Goal: Task Accomplishment & Management: Complete application form

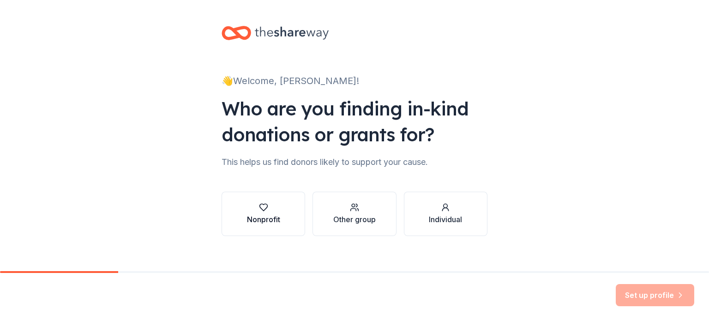
click at [266, 210] on div "button" at bounding box center [263, 207] width 33 height 9
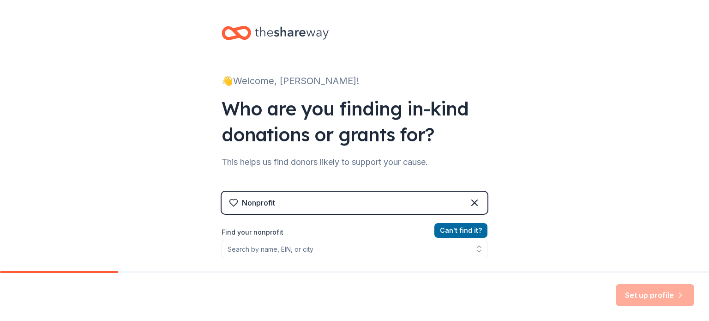
click at [648, 296] on div "Set up profile" at bounding box center [655, 295] width 79 height 22
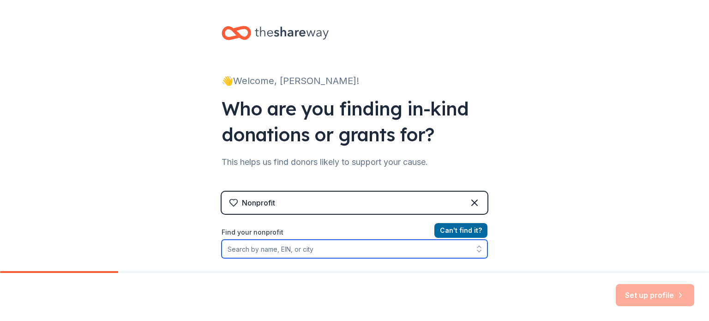
click at [289, 249] on input "Find your nonprofit" at bounding box center [355, 249] width 266 height 18
type input "Disability Resource Center"
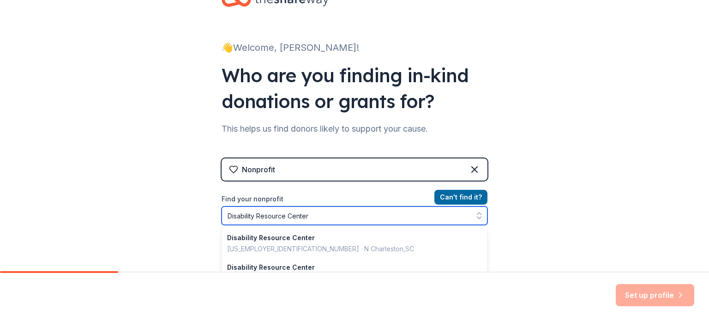
click at [376, 214] on input "Disability Resource Center" at bounding box center [355, 215] width 266 height 18
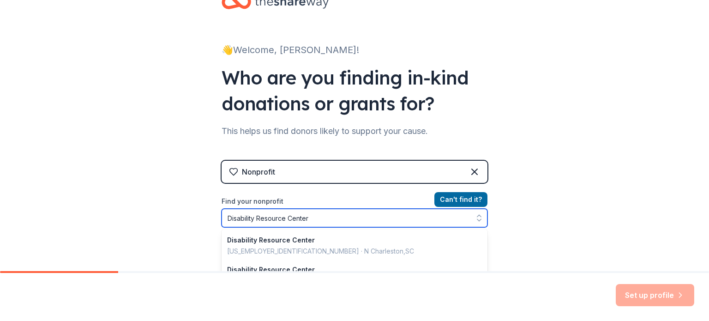
scroll to position [92, 0]
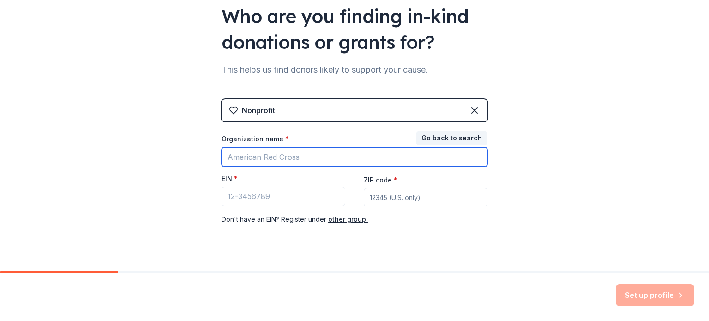
click at [266, 153] on input "Organization name *" at bounding box center [355, 156] width 266 height 19
type input "Disability Resource Center"
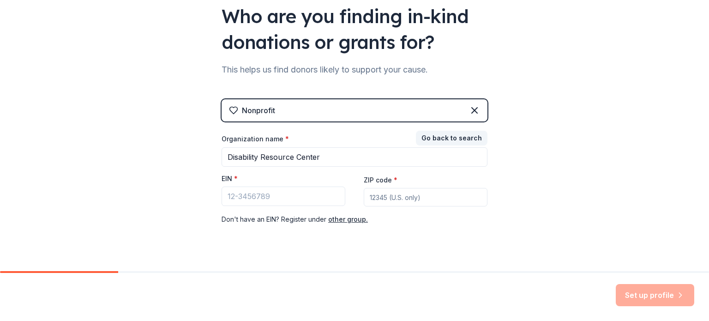
click at [406, 195] on input "ZIP code *" at bounding box center [426, 197] width 124 height 18
type input "60435"
click at [278, 194] on input "EIN *" at bounding box center [284, 196] width 124 height 19
click at [349, 221] on button "other group." at bounding box center [348, 219] width 40 height 11
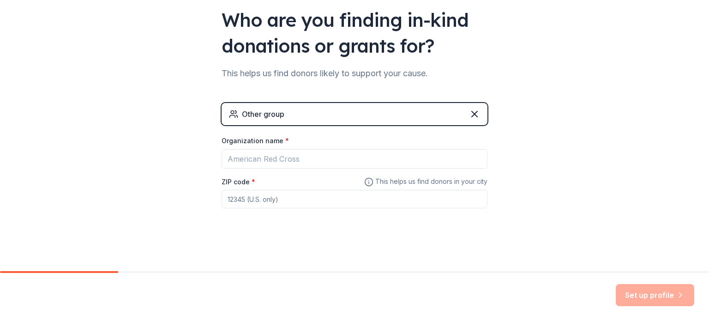
scroll to position [89, 0]
click at [667, 293] on div "Set up profile" at bounding box center [655, 295] width 79 height 22
click at [260, 114] on div "Other group" at bounding box center [263, 114] width 42 height 11
click at [472, 114] on icon at bounding box center [475, 114] width 6 height 6
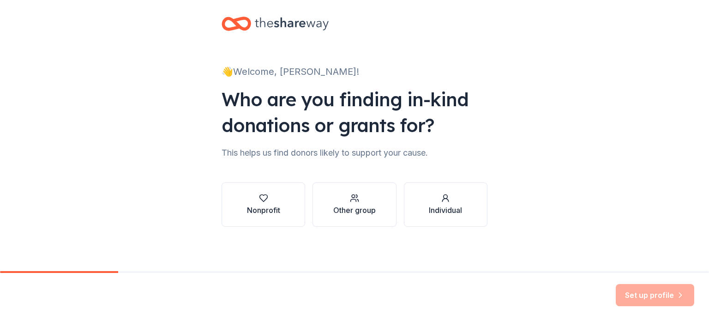
click at [666, 290] on div "Set up profile" at bounding box center [655, 295] width 79 height 22
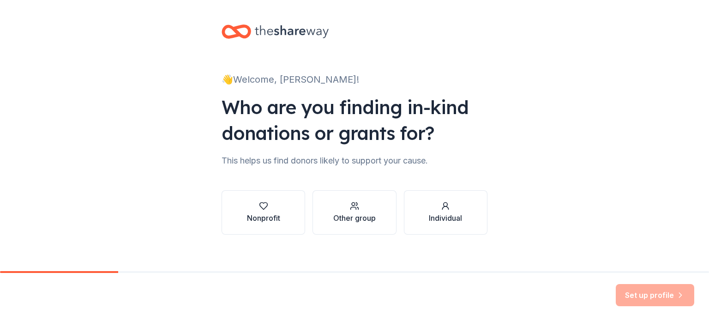
scroll to position [0, 0]
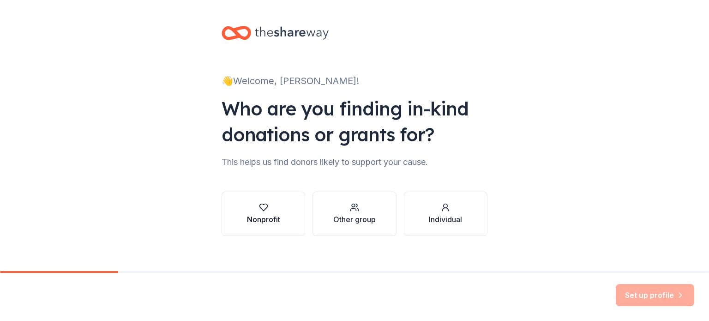
click at [264, 206] on icon "button" at bounding box center [264, 207] width 8 height 7
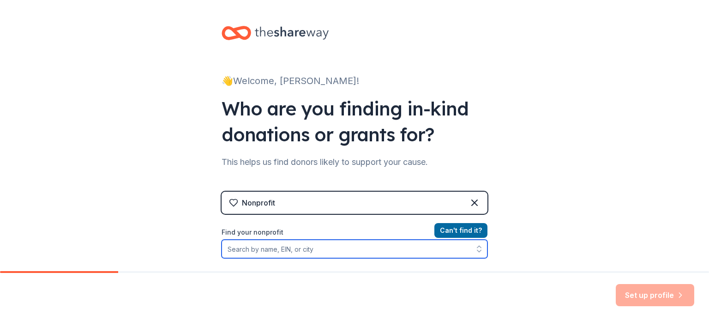
click at [295, 250] on input "Find your nonprofit" at bounding box center [355, 249] width 266 height 18
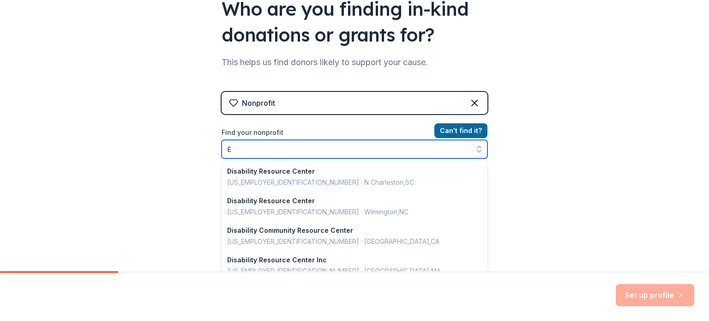
scroll to position [563, 0]
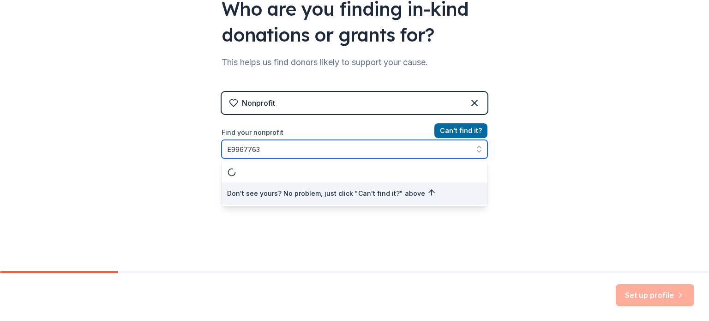
type input "E99677636"
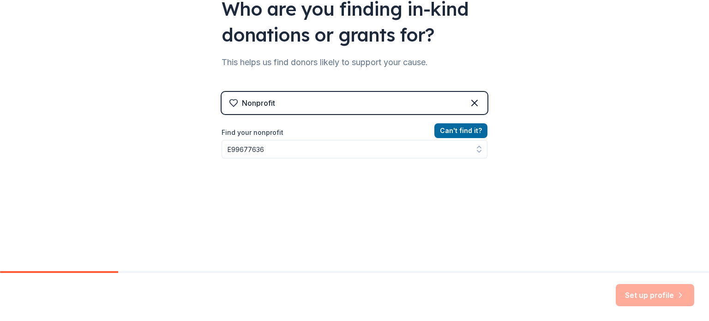
drag, startPoint x: 645, startPoint y: 293, endPoint x: 626, endPoint y: 278, distance: 23.9
click at [645, 293] on div "Set up profile" at bounding box center [655, 295] width 79 height 22
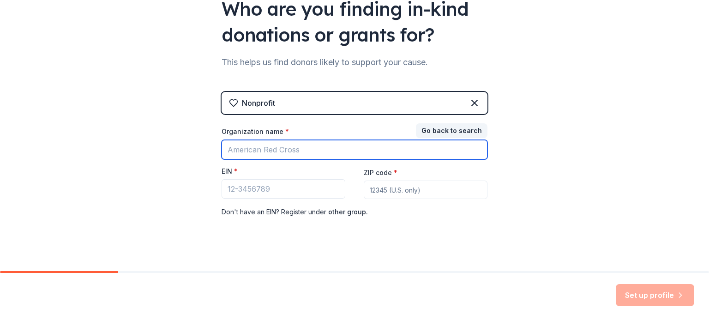
click at [291, 148] on input "Organization name *" at bounding box center [355, 149] width 266 height 19
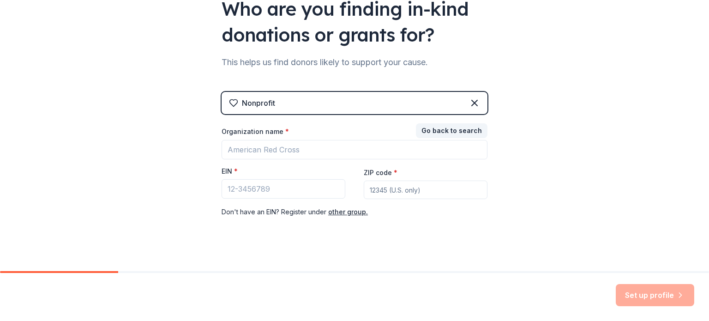
click at [451, 212] on div "Don ' t have an EIN? Register under other group." at bounding box center [355, 211] width 266 height 11
click at [288, 190] on input "EIN *" at bounding box center [284, 188] width 124 height 19
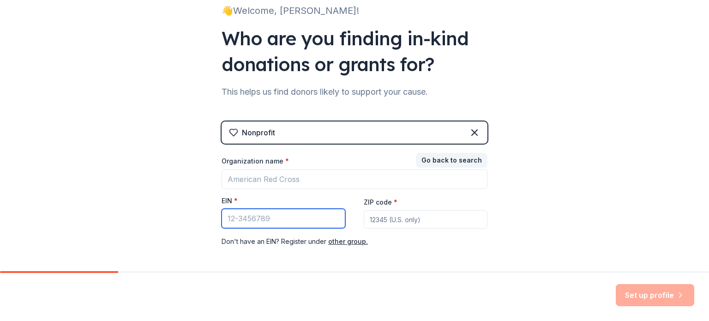
scroll to position [109, 0]
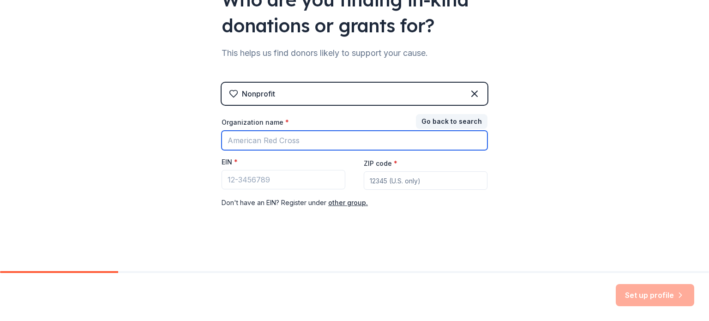
click at [304, 138] on input "Organization name *" at bounding box center [355, 140] width 266 height 19
type input "Disability Resource Center"
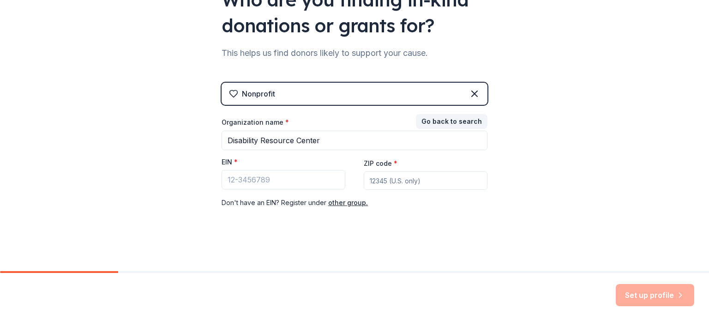
click at [372, 177] on input "ZIP code *" at bounding box center [426, 180] width 124 height 18
type input "60435"
click at [308, 180] on input "EIN *" at bounding box center [284, 179] width 124 height 19
click at [653, 294] on div "Set up profile" at bounding box center [655, 295] width 79 height 22
click at [647, 294] on div "Set up profile" at bounding box center [655, 295] width 79 height 22
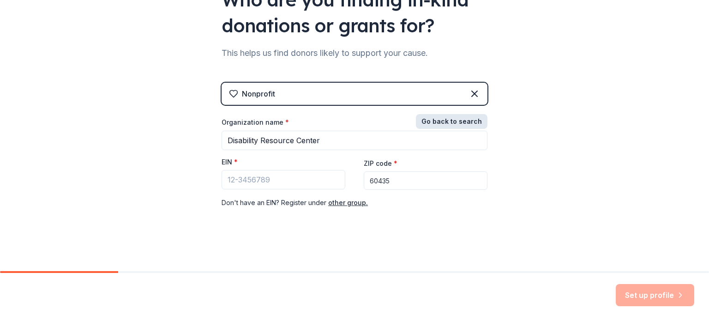
click at [444, 122] on button "Go back to search" at bounding box center [452, 121] width 72 height 15
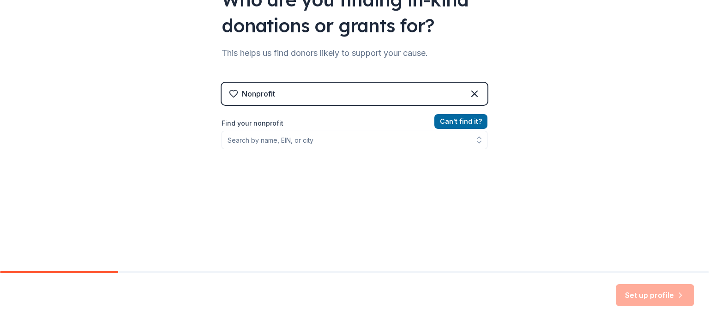
click at [639, 291] on div "Set up profile" at bounding box center [655, 295] width 79 height 22
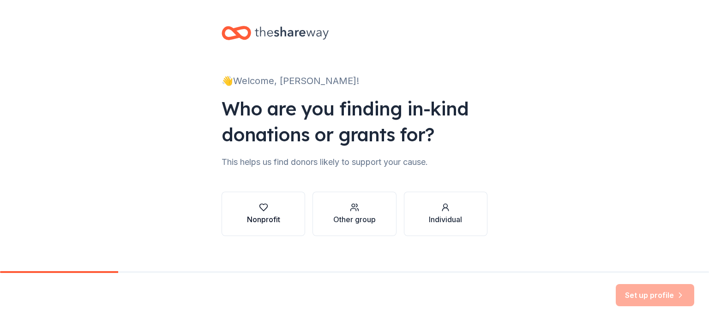
click at [262, 208] on icon "button" at bounding box center [263, 207] width 9 height 9
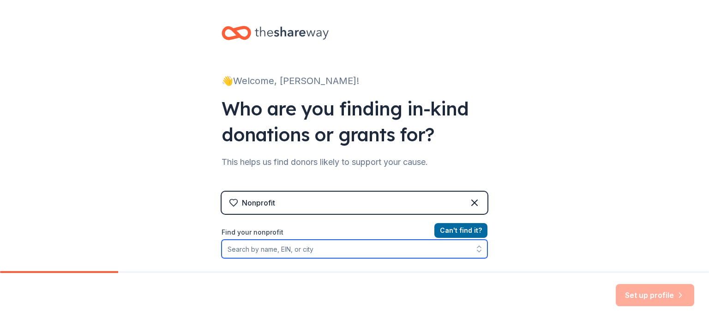
click at [247, 248] on input "Find your nonprofit" at bounding box center [355, 249] width 266 height 18
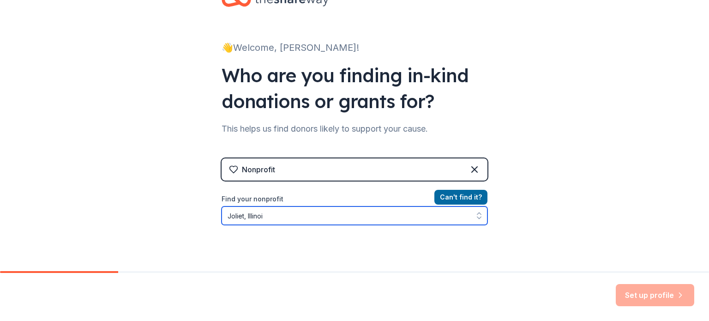
type input "Joliet, Illinois"
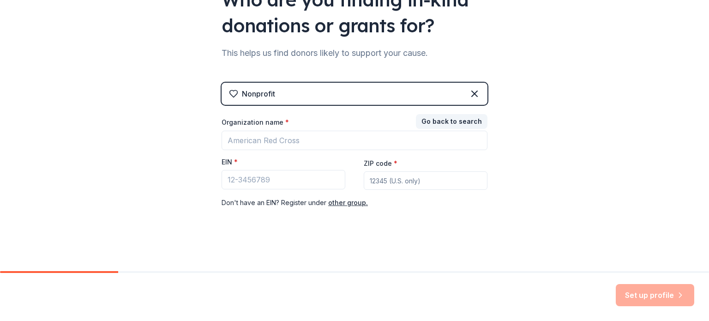
scroll to position [109, 0]
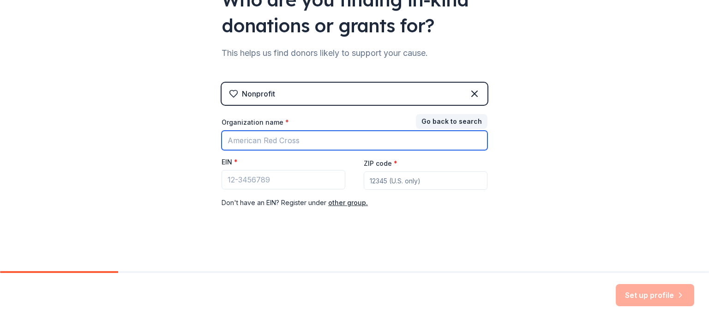
click at [300, 137] on input "Organization name *" at bounding box center [355, 140] width 266 height 19
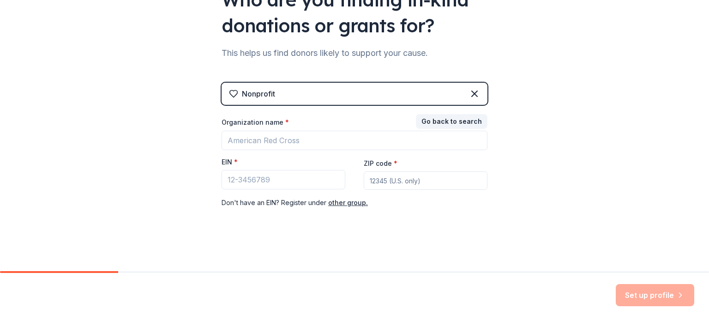
click at [445, 209] on div "Nonprofit Go back to search Organization name * EIN * ZIP code * Don ' t have a…" at bounding box center [355, 155] width 266 height 144
click at [653, 291] on div "Set up profile" at bounding box center [655, 295] width 79 height 22
click at [345, 203] on button "other group." at bounding box center [348, 202] width 40 height 11
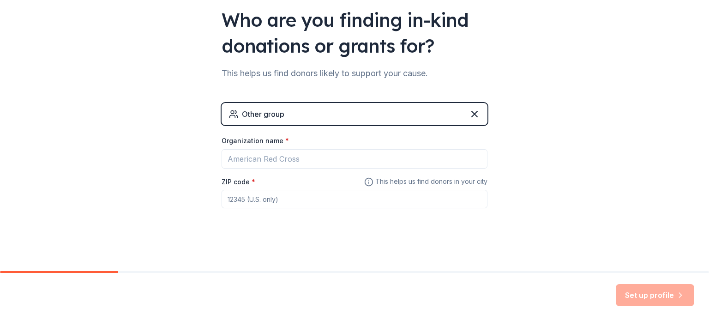
click at [279, 106] on div "Other group" at bounding box center [355, 114] width 266 height 22
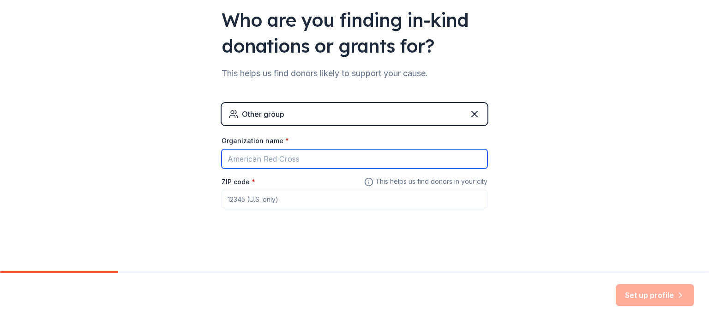
click at [270, 153] on input "Organization name *" at bounding box center [355, 158] width 266 height 19
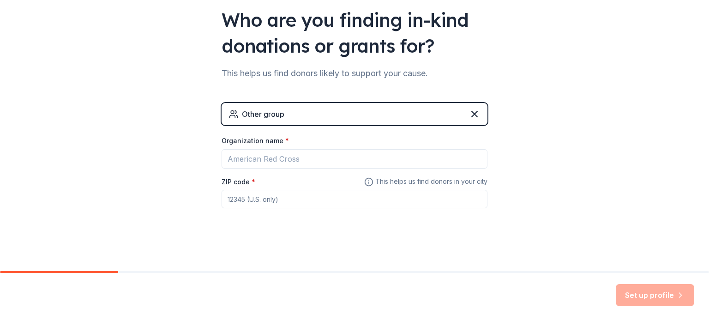
click at [405, 229] on div "👋 Welcome, Nicole! Who are you finding in-kind donations or grants for? This he…" at bounding box center [355, 91] width 296 height 360
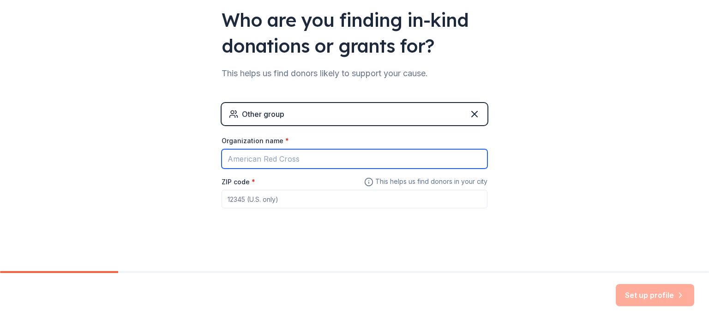
click at [327, 155] on input "Organization name *" at bounding box center [355, 158] width 266 height 19
type input "Disability Resource Center"
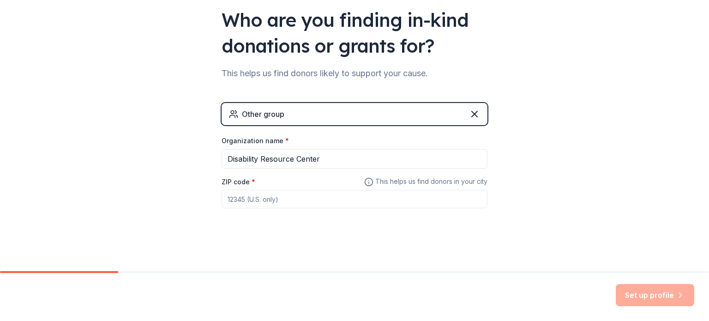
click at [270, 200] on input "ZIP code *" at bounding box center [355, 199] width 266 height 18
type input "60435"
click at [669, 295] on button "Set up profile" at bounding box center [655, 295] width 79 height 22
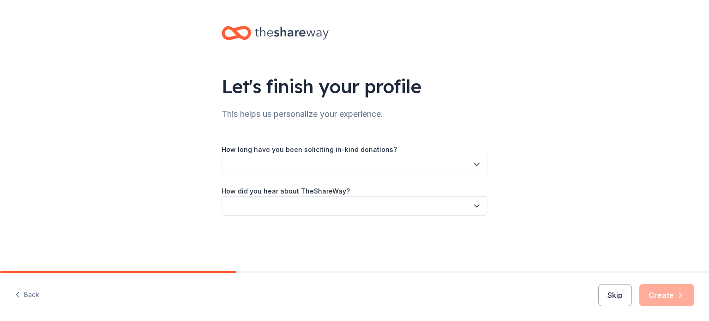
click at [303, 162] on button "button" at bounding box center [355, 164] width 266 height 19
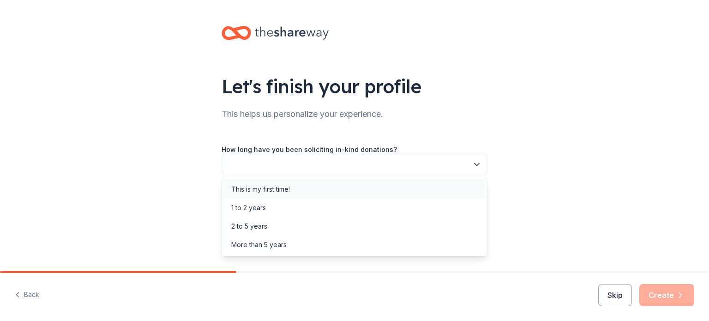
click at [281, 188] on div "This is my first time!" at bounding box center [260, 189] width 59 height 11
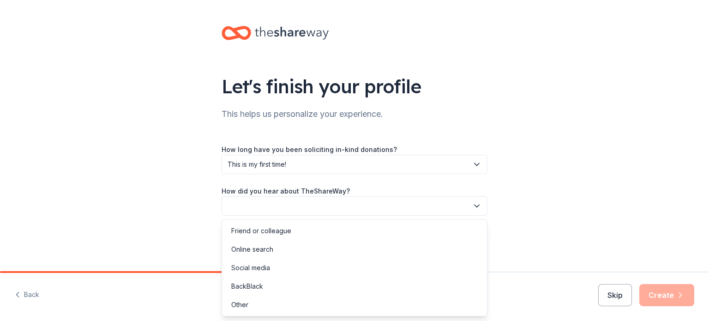
click at [263, 203] on button "button" at bounding box center [355, 205] width 266 height 19
click at [287, 232] on div "Friend or colleague" at bounding box center [261, 230] width 60 height 11
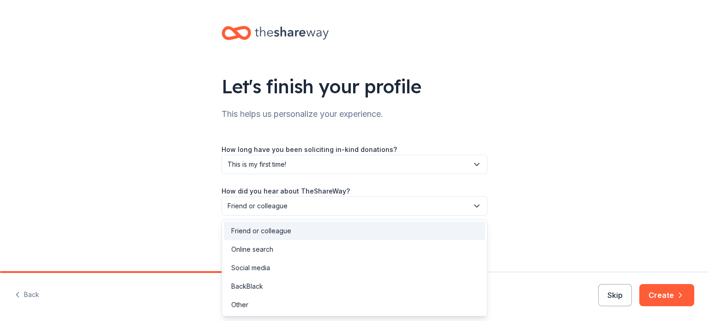
click at [303, 201] on button "Friend or colleague" at bounding box center [355, 205] width 266 height 19
click at [246, 301] on div "Other" at bounding box center [239, 304] width 17 height 11
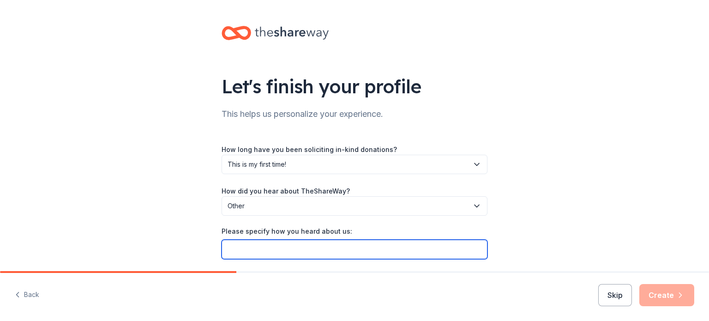
click at [278, 251] on input "Please specify how you heard about us:" at bounding box center [355, 249] width 266 height 19
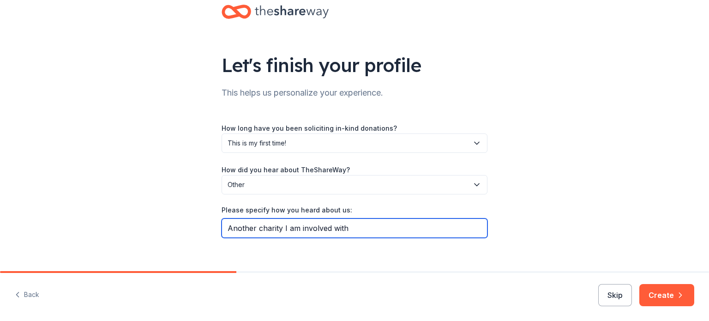
scroll to position [31, 0]
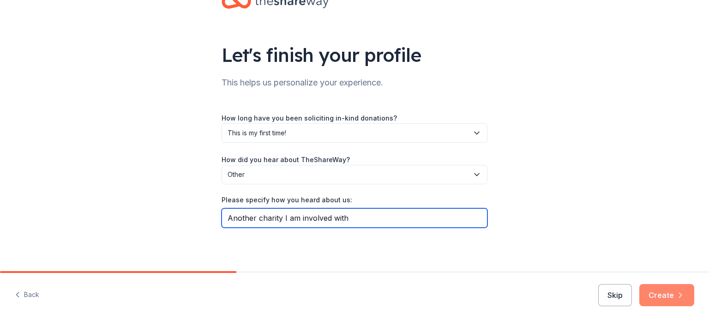
type input "Another charity I am involved with"
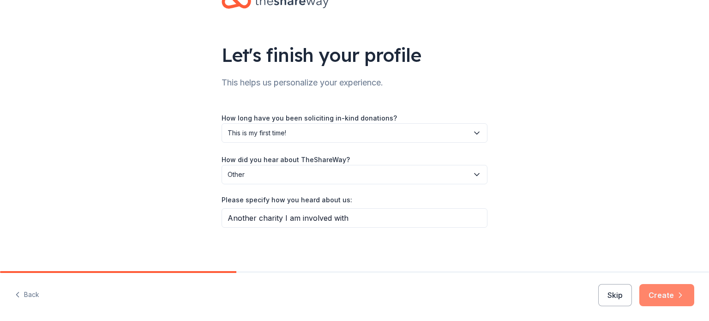
click at [663, 294] on button "Create" at bounding box center [667, 295] width 55 height 22
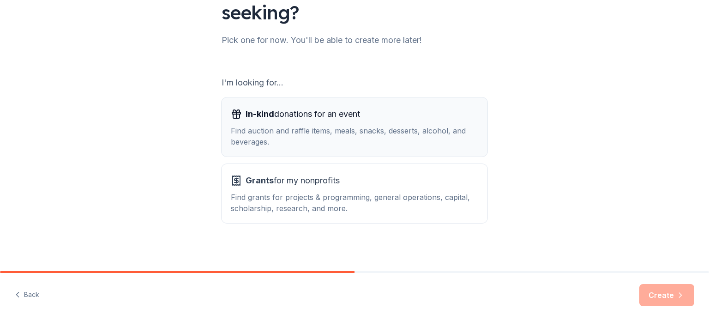
scroll to position [102, 0]
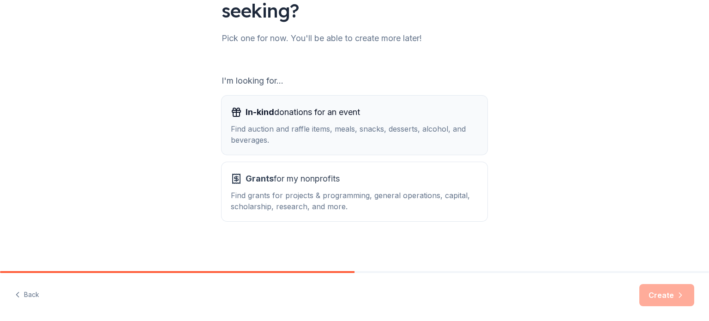
click at [327, 132] on div "Find auction and raffle items, meals, snacks, desserts, alcohol, and beverages." at bounding box center [355, 134] width 248 height 22
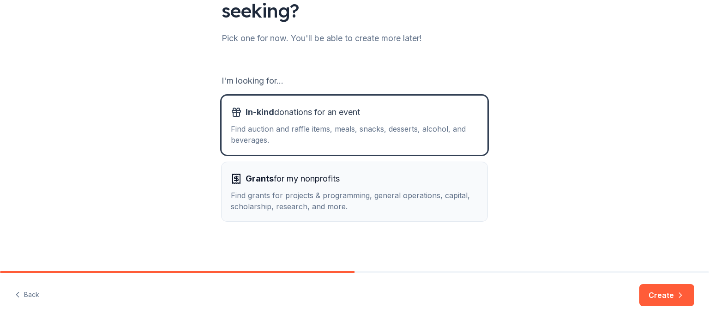
click at [282, 191] on div "Find grants for projects & programming, general operations, capital, scholarshi…" at bounding box center [355, 201] width 248 height 22
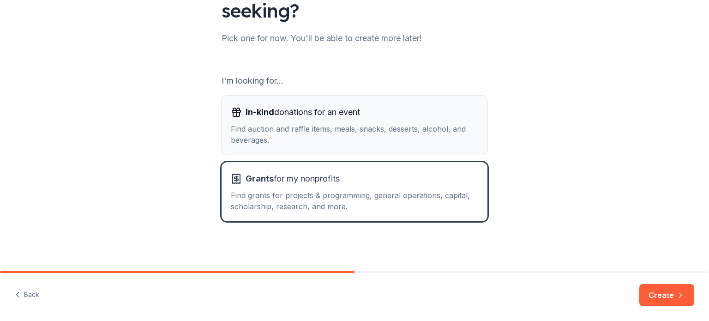
click at [273, 118] on span "In-kind donations for an event" at bounding box center [303, 112] width 115 height 15
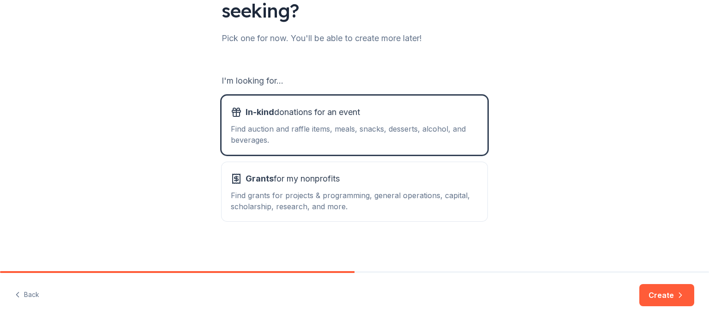
click at [675, 288] on button "Create" at bounding box center [667, 295] width 55 height 22
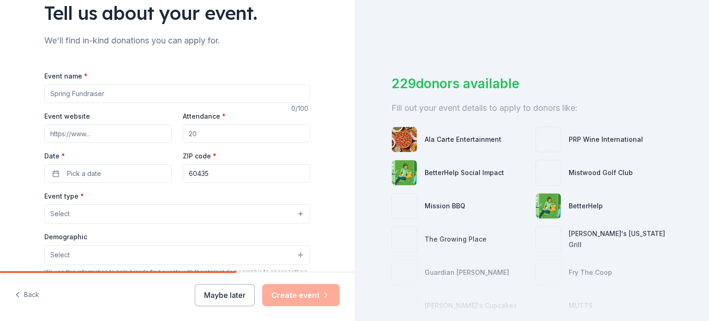
scroll to position [20, 0]
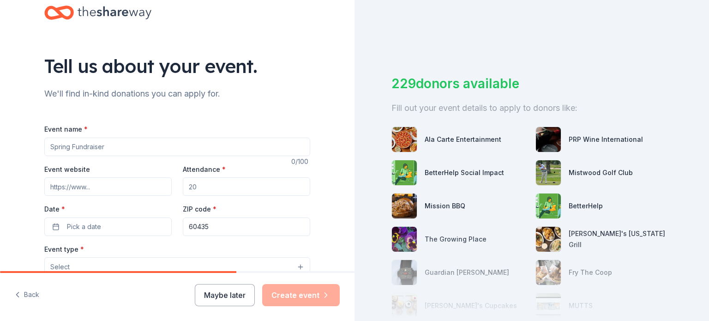
click at [85, 144] on input "Event name *" at bounding box center [177, 147] width 266 height 18
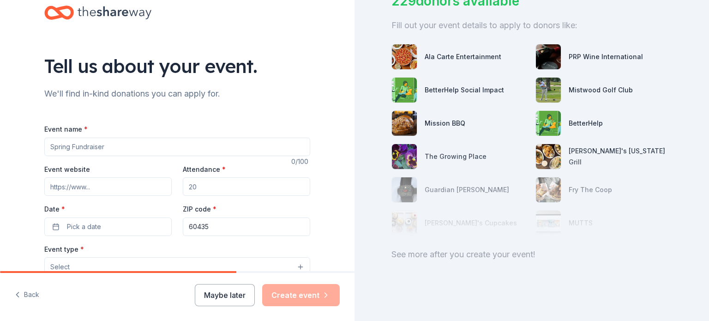
scroll to position [0, 0]
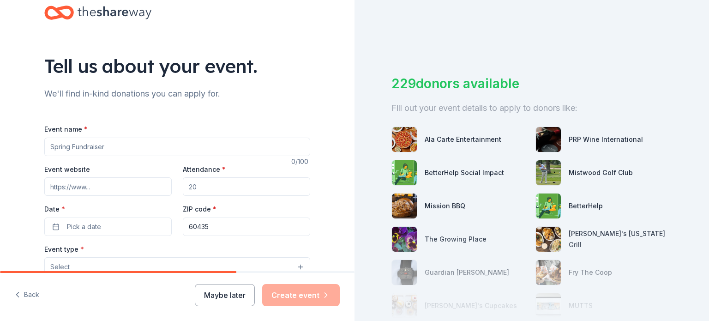
click at [61, 150] on div "Tell us about your event. We'll find in-kind donations you can apply for. Event…" at bounding box center [178, 287] width 296 height 615
click at [110, 142] on input "Event name *" at bounding box center [177, 147] width 266 height 18
click at [109, 147] on input "Event name *" at bounding box center [177, 147] width 266 height 18
click at [103, 148] on input "Event name *" at bounding box center [177, 147] width 266 height 18
click at [107, 144] on input "Event name *" at bounding box center [177, 147] width 266 height 18
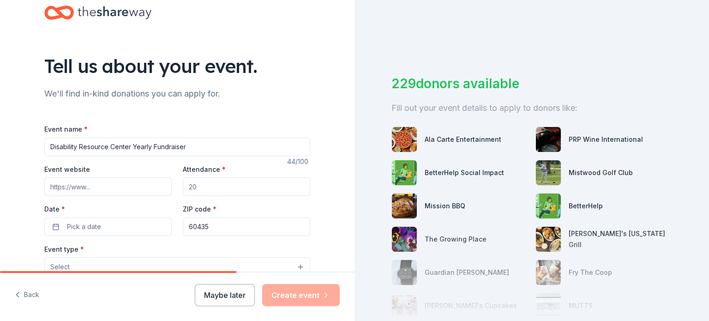
type input "Disability Resource Center Yearly Fundraiser"
click at [225, 189] on input "Attendance *" at bounding box center [246, 186] width 127 height 18
click at [100, 183] on input "Event website" at bounding box center [107, 186] width 127 height 18
click at [111, 184] on input "Event website" at bounding box center [107, 186] width 127 height 18
click at [103, 224] on button "Pick a date" at bounding box center [107, 227] width 127 height 18
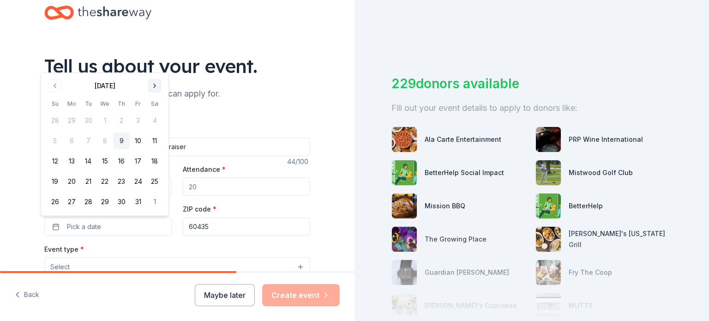
click at [155, 85] on button "Go to next month" at bounding box center [154, 85] width 13 height 13
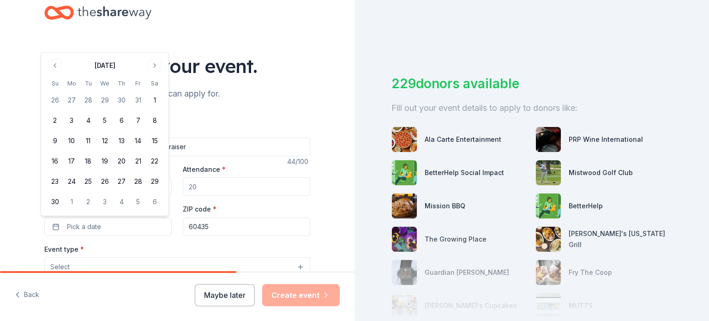
click at [154, 86] on th "Sa" at bounding box center [154, 84] width 17 height 10
click at [291, 66] on div "Tell us about your event." at bounding box center [177, 66] width 266 height 26
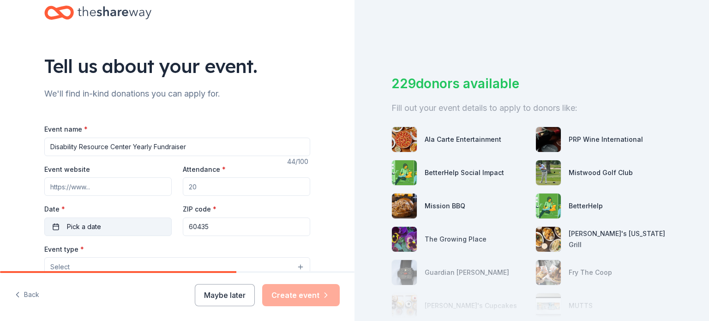
click at [118, 225] on button "Pick a date" at bounding box center [107, 227] width 127 height 18
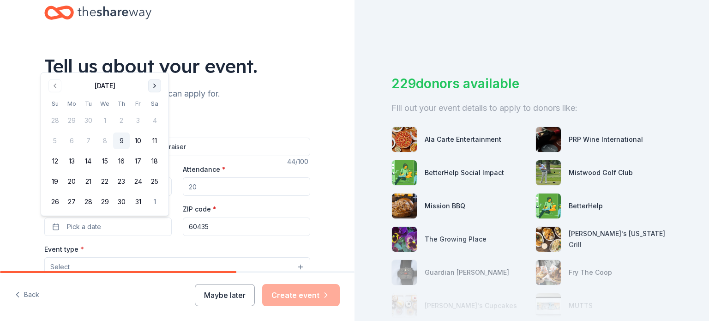
click at [154, 84] on button "Go to next month" at bounding box center [154, 85] width 13 height 13
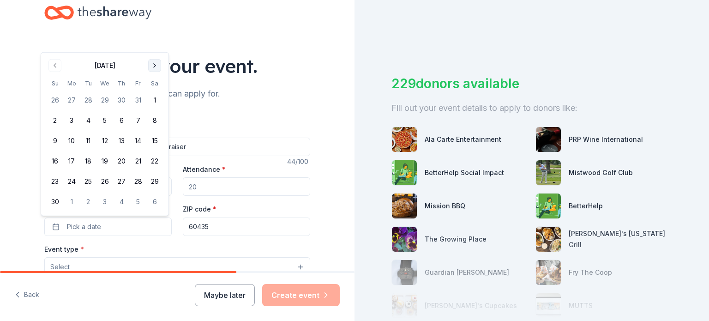
click at [154, 84] on th "Sa" at bounding box center [154, 84] width 17 height 10
click at [159, 62] on button "Go to next month" at bounding box center [154, 65] width 13 height 13
click at [70, 123] on button "1" at bounding box center [71, 120] width 17 height 17
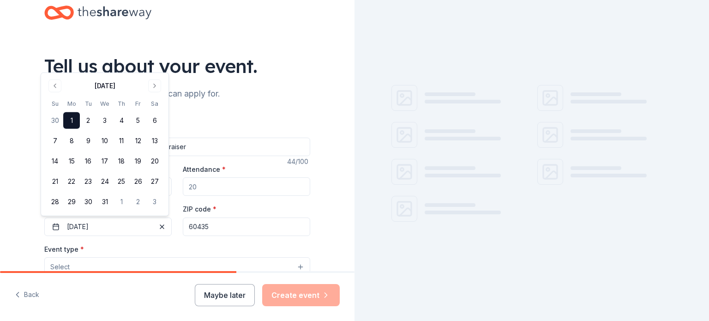
click at [266, 81] on div "Tell us about your event. We'll find in-kind donations you can apply for. Event…" at bounding box center [178, 287] width 296 height 615
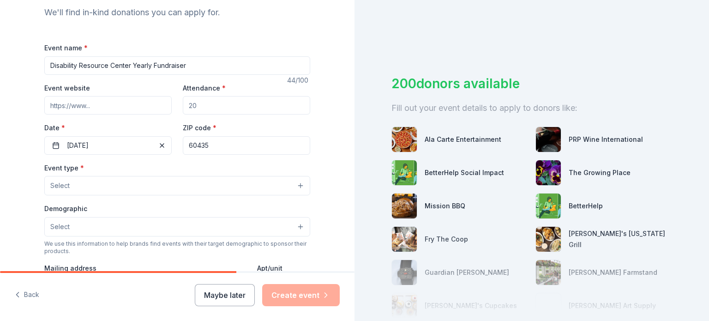
scroll to position [113, 0]
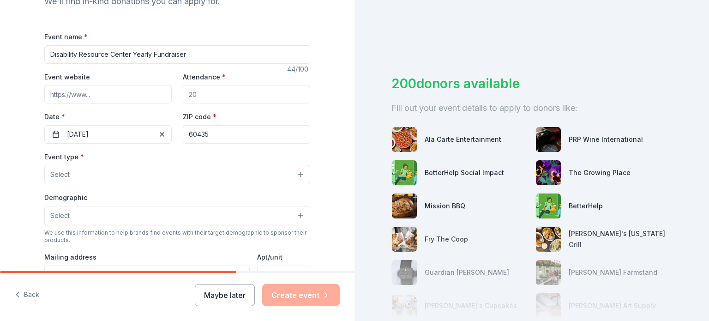
click at [95, 88] on input "Event website" at bounding box center [107, 94] width 127 height 18
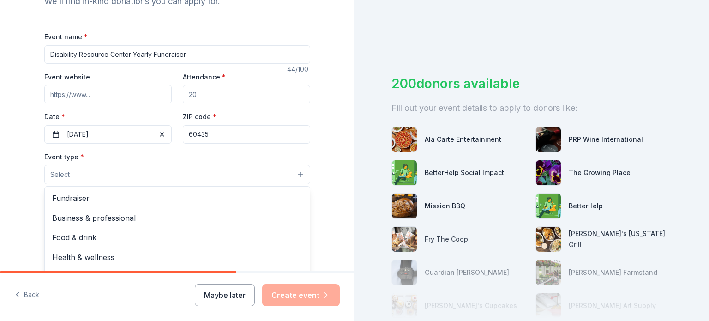
click at [90, 176] on button "Select" at bounding box center [177, 174] width 266 height 19
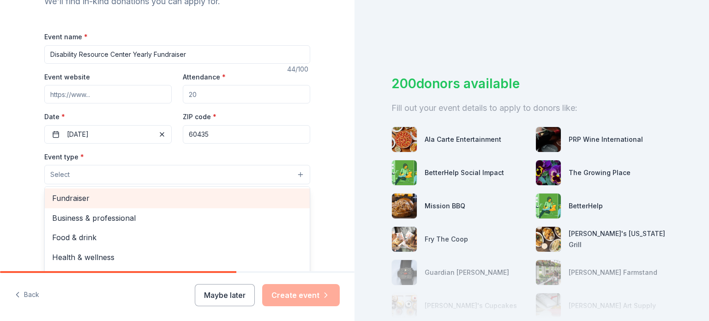
click at [85, 207] on div "Fundraiser" at bounding box center [177, 197] width 265 height 19
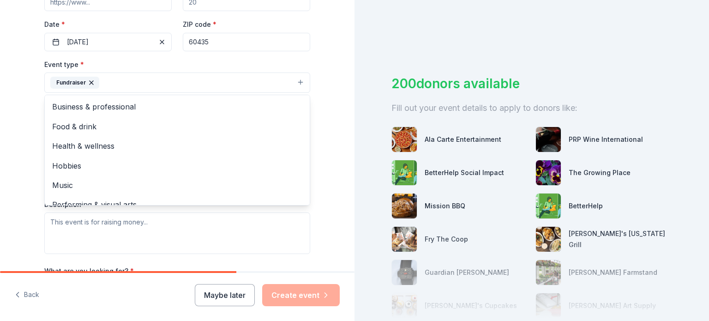
scroll to position [251, 0]
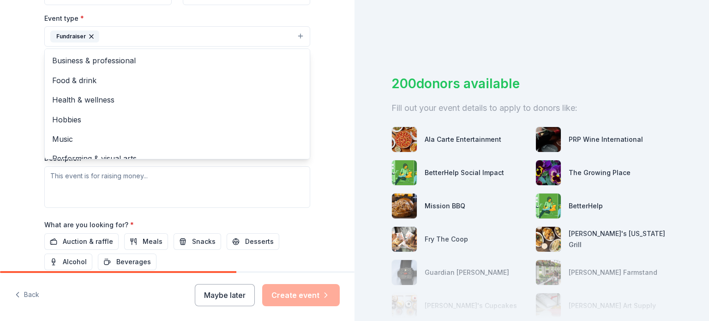
click at [148, 190] on div "Event type * Fundraiser Business & professional Food & drink Health & wellness …" at bounding box center [177, 109] width 266 height 195
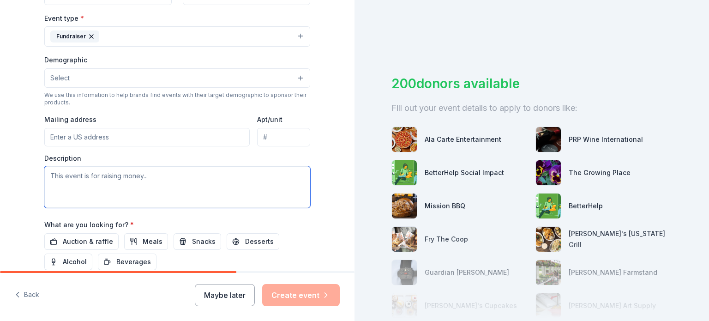
click at [73, 175] on textarea at bounding box center [177, 187] width 266 height 42
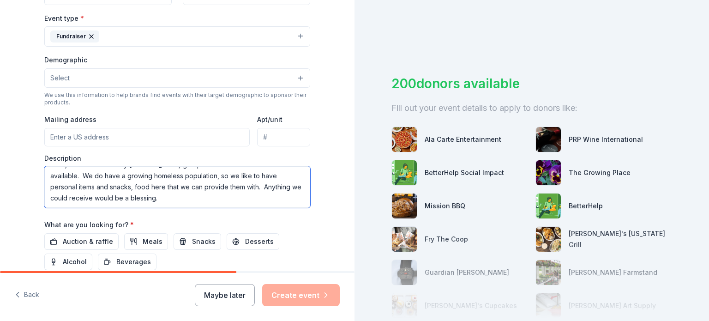
scroll to position [0, 0]
click at [162, 196] on textarea "We do many things here at DRC. We are a non-profit that helps people with disab…" at bounding box center [177, 187] width 266 height 42
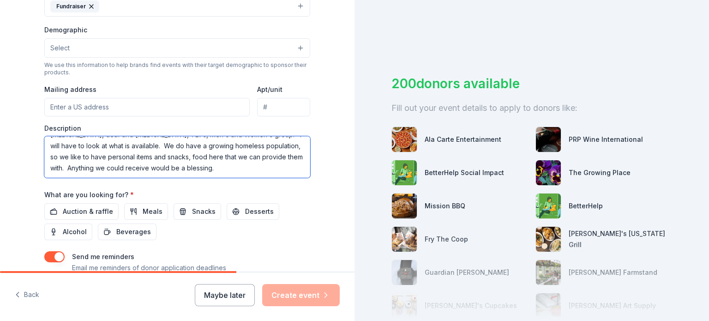
scroll to position [297, 0]
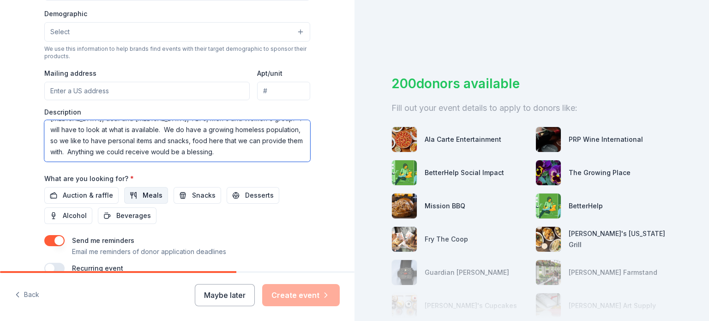
type textarea "We do many things here at [GEOGRAPHIC_DATA]. We are a non-profit that helps peo…"
click at [143, 194] on span "Meals" at bounding box center [153, 195] width 20 height 11
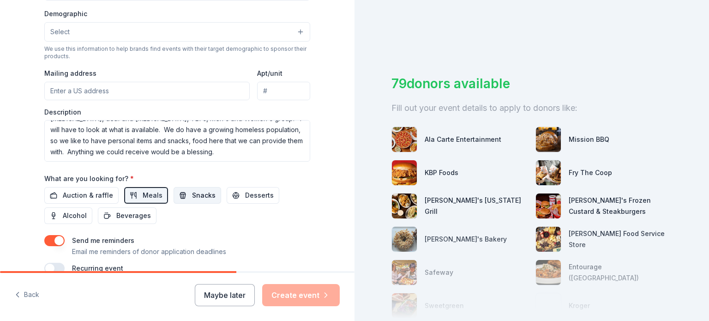
click at [198, 197] on span "Snacks" at bounding box center [204, 195] width 24 height 11
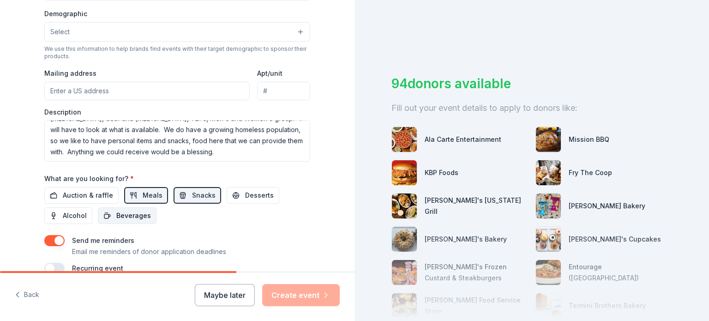
click at [137, 217] on span "Beverages" at bounding box center [133, 215] width 35 height 11
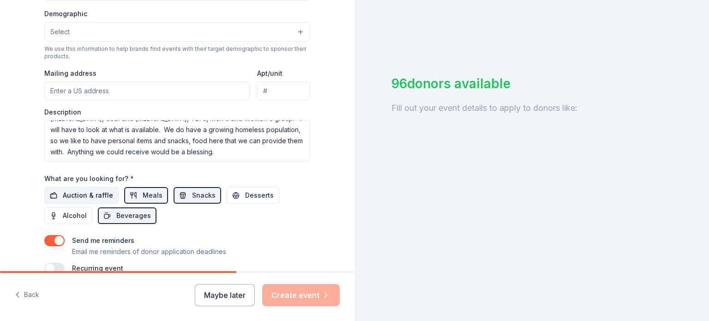
click at [79, 188] on button "Auction & raffle" at bounding box center [81, 195] width 74 height 17
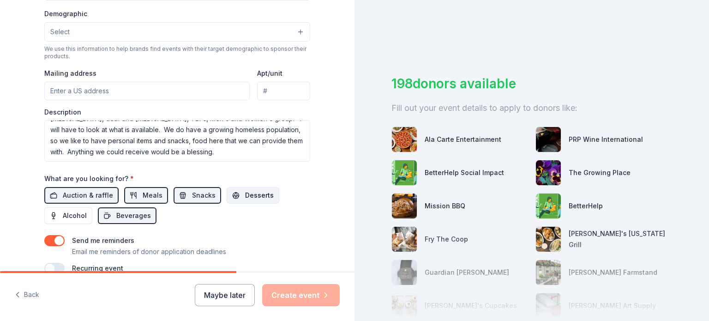
click at [245, 197] on span "Desserts" at bounding box center [259, 195] width 29 height 11
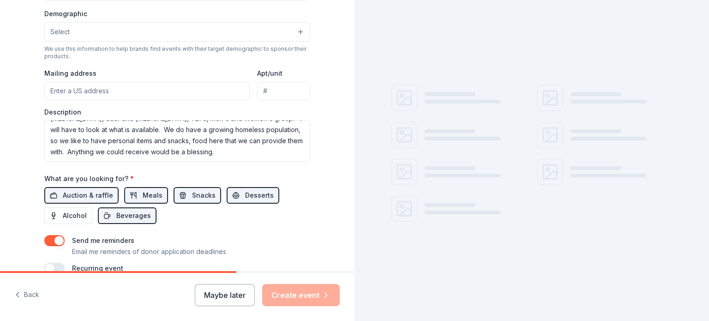
scroll to position [344, 0]
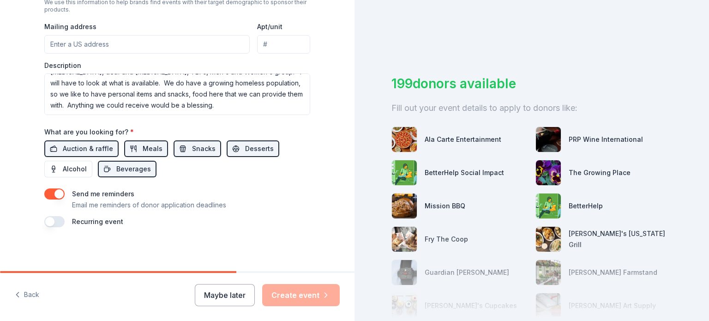
click at [50, 221] on button "button" at bounding box center [54, 221] width 20 height 11
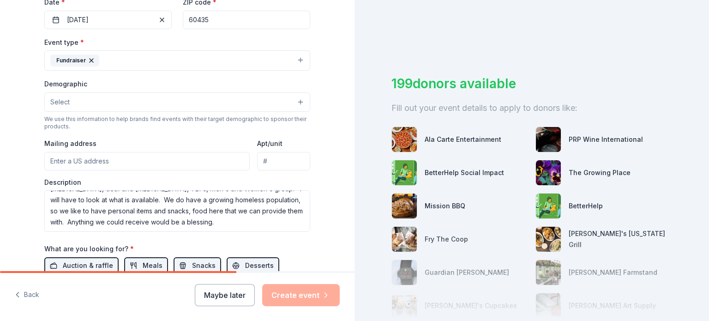
scroll to position [206, 0]
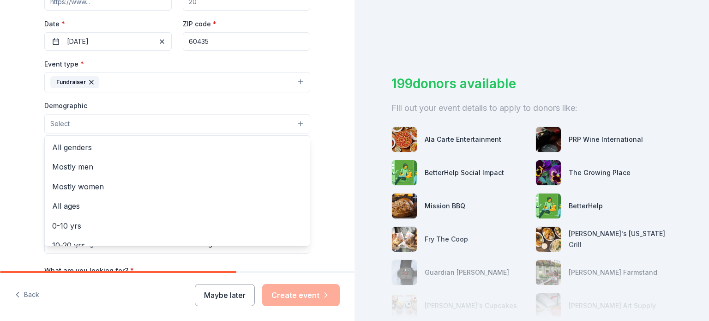
click at [55, 121] on span "Select" at bounding box center [59, 123] width 19 height 11
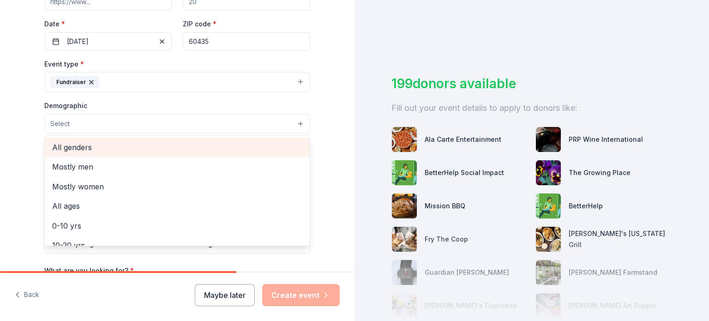
click at [79, 146] on span "All genders" at bounding box center [177, 147] width 250 height 12
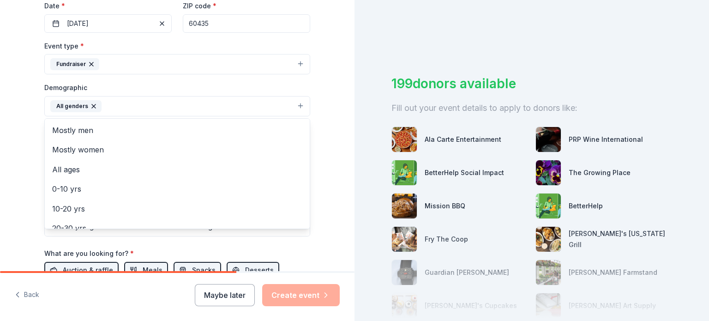
scroll to position [252, 0]
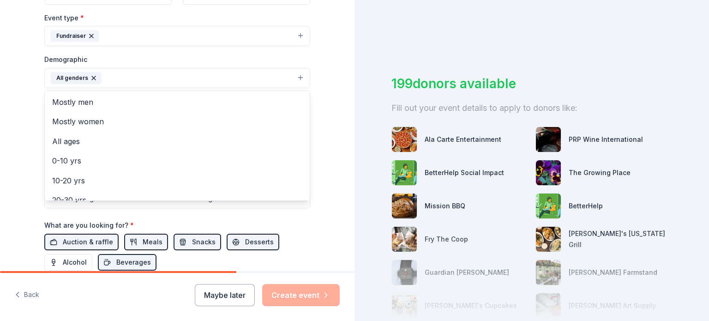
click at [336, 79] on div "Tell us about your event. We'll find in-kind donations you can apply for. Event…" at bounding box center [177, 73] width 355 height 650
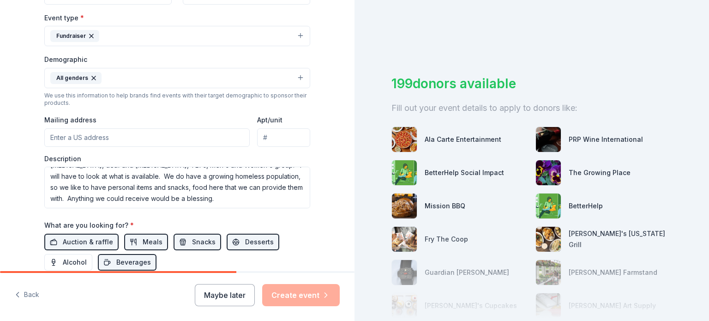
click at [57, 136] on input "Mailing address" at bounding box center [147, 137] width 206 height 18
type input "77 N 129th Infantry Drive"
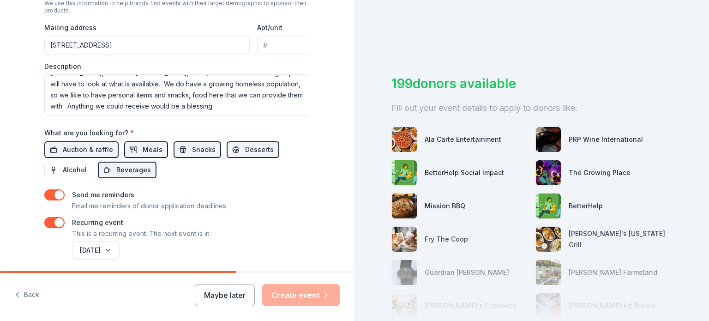
click at [106, 62] on div "Description We do many things here at DRC. We are a non-profit that helps peopl…" at bounding box center [177, 89] width 266 height 54
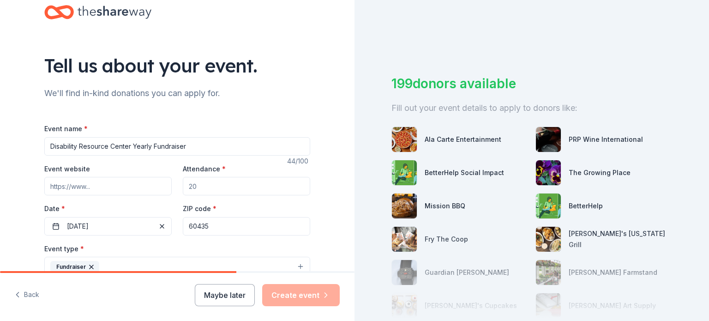
scroll to position [67, 0]
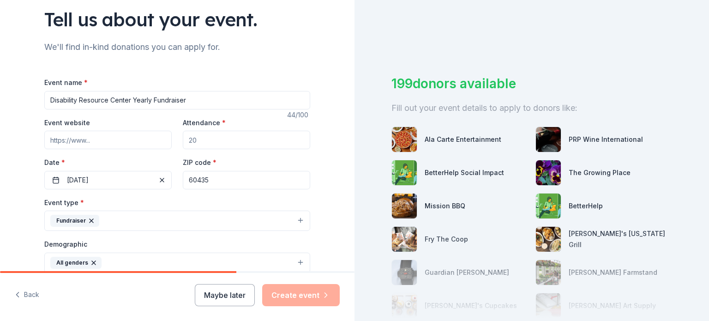
click at [109, 138] on input "Event website" at bounding box center [107, 140] width 127 height 18
type input "www.drcjoliet.org"
click at [237, 145] on input "Attendance *" at bounding box center [246, 140] width 127 height 18
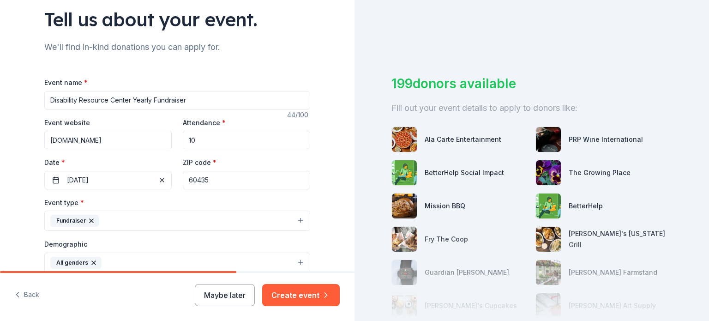
type input "1"
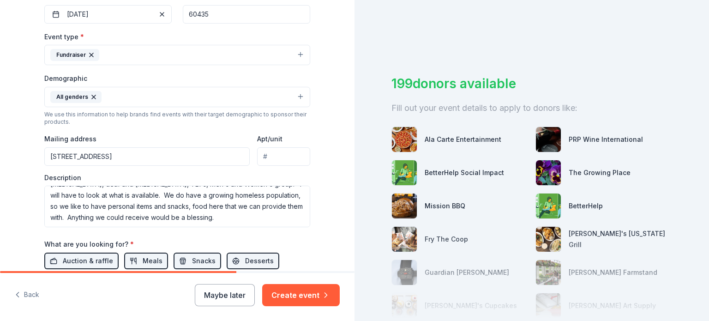
scroll to position [252, 0]
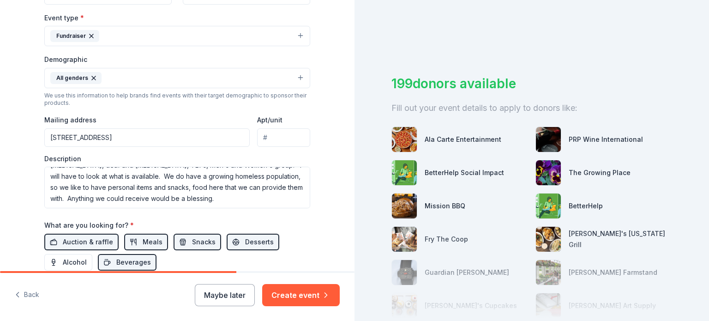
type input "100"
click at [111, 73] on button "All genders" at bounding box center [177, 78] width 266 height 20
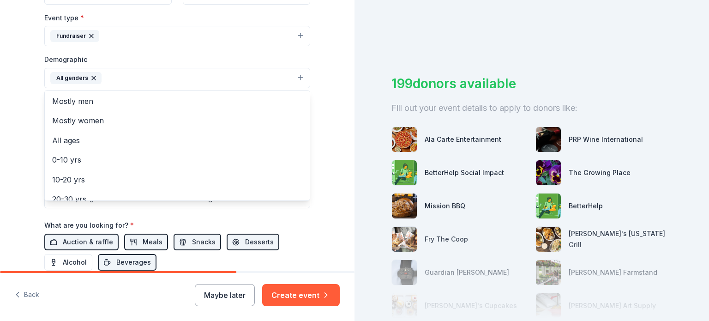
scroll to position [0, 0]
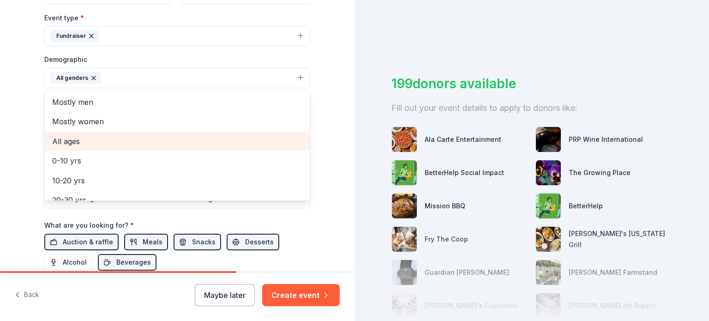
click at [70, 140] on span "All ages" at bounding box center [177, 141] width 250 height 12
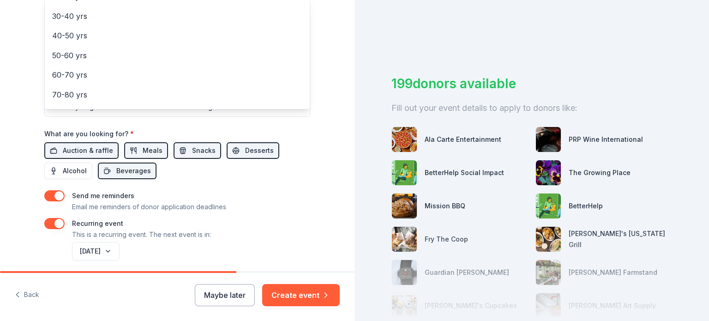
scroll to position [344, 0]
click at [299, 293] on div "Tell us about your event. We'll find in-kind donations you can apply for. Event…" at bounding box center [177, 160] width 355 height 321
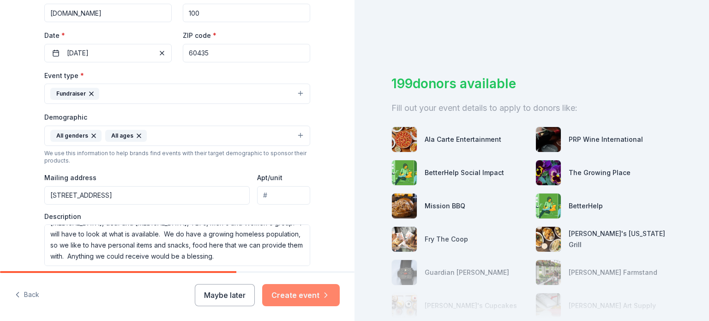
click at [308, 292] on button "Create event" at bounding box center [301, 295] width 78 height 22
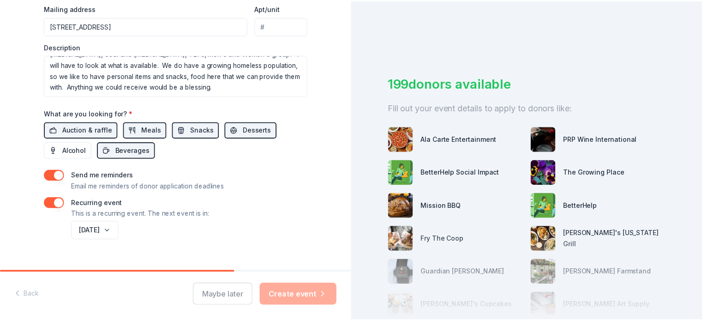
scroll to position [378, 0]
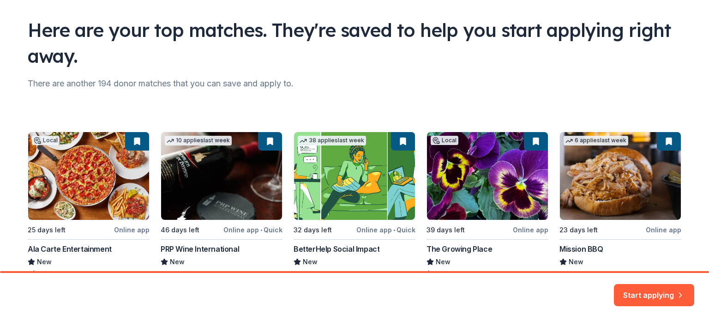
scroll to position [117, 0]
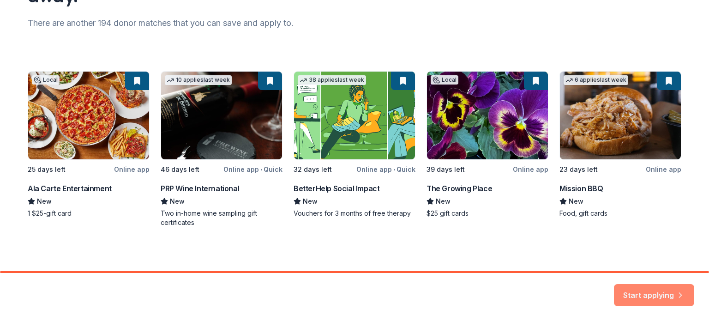
click at [658, 285] on button "Start applying" at bounding box center [654, 289] width 80 height 22
click at [654, 291] on div "Start applying" at bounding box center [654, 295] width 80 height 22
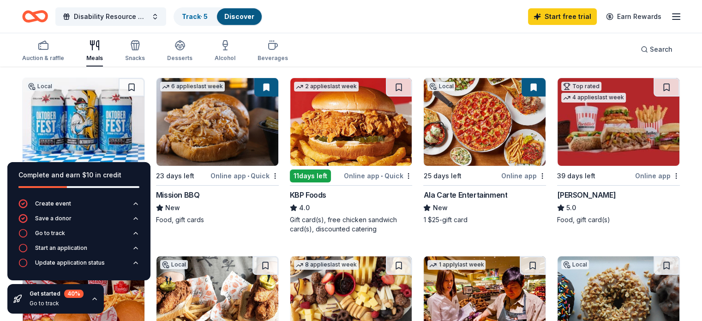
scroll to position [139, 0]
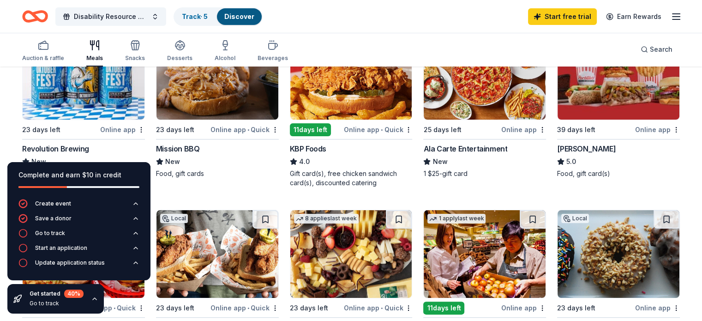
click at [616, 109] on img at bounding box center [619, 76] width 122 height 88
click at [618, 115] on img at bounding box center [619, 76] width 122 height 88
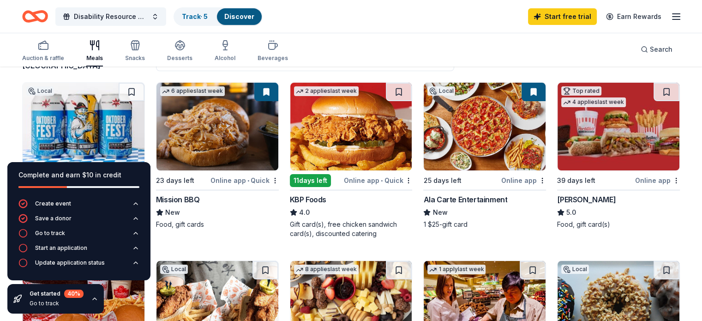
scroll to position [0, 0]
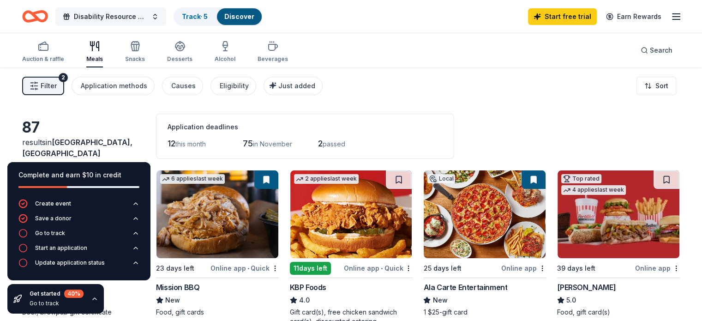
click at [149, 10] on button "Disability Resource Center Yearly Fundraiser" at bounding box center [110, 16] width 111 height 18
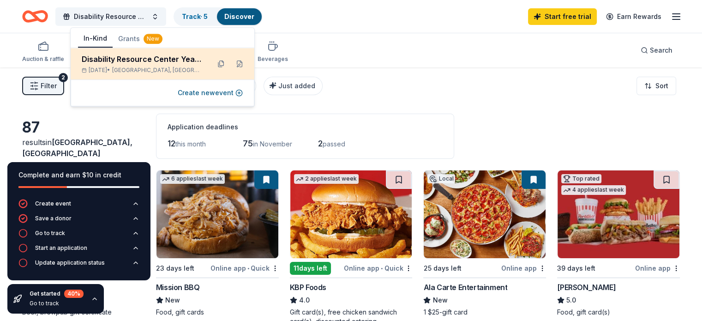
click at [139, 69] on span "Shorewood, IL" at bounding box center [157, 70] width 91 height 7
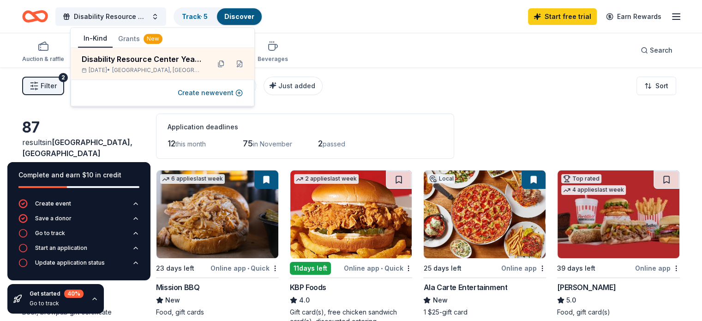
click at [363, 37] on div "Auction & raffle Meals Snacks Desserts Alcohol Beverages Search" at bounding box center [351, 50] width 658 height 34
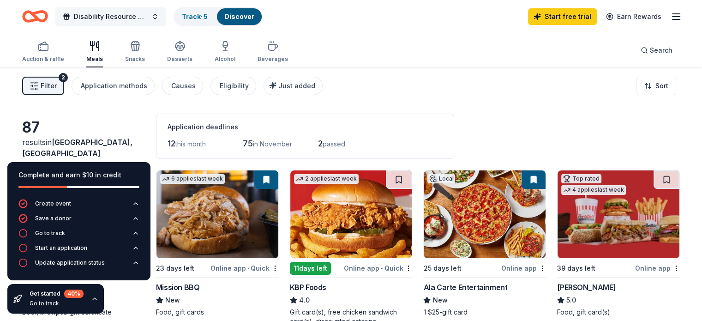
click at [109, 15] on span "Disability Resource Center Yearly Fundraiser" at bounding box center [111, 16] width 74 height 11
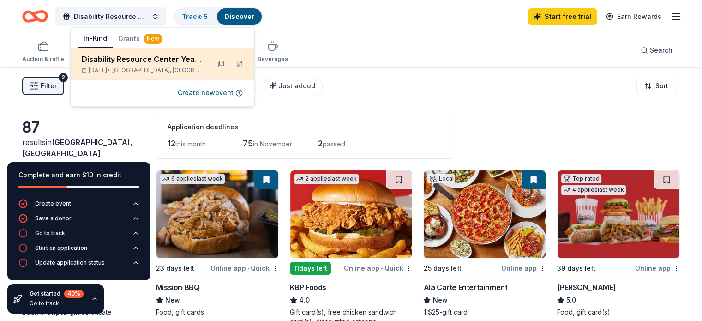
click at [163, 66] on div "Disability Resource Center Yearly Fundraiser Dec 01, 2025 • Shorewood, IL" at bounding box center [142, 64] width 121 height 20
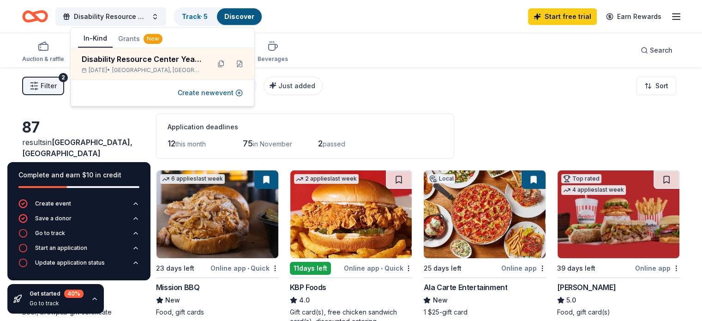
click at [331, 24] on div "Disability Resource Center Yearly Fundraiser Track · 5 Discover Start free tria…" at bounding box center [351, 17] width 658 height 22
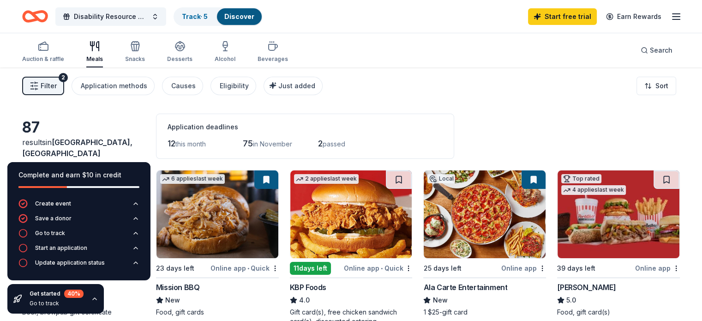
click at [597, 224] on img at bounding box center [619, 214] width 122 height 88
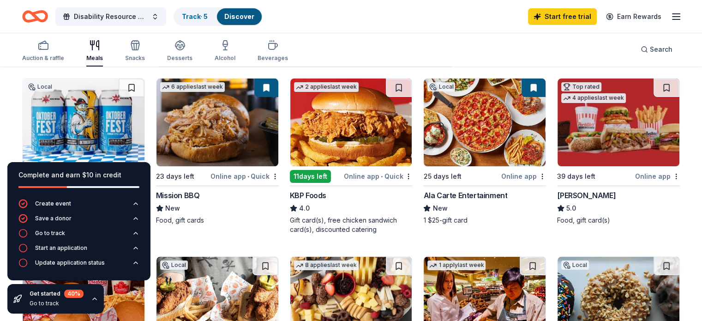
scroll to position [92, 0]
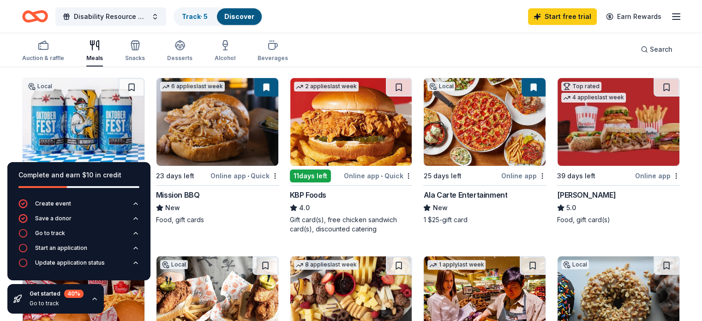
click at [585, 111] on img at bounding box center [619, 122] width 122 height 88
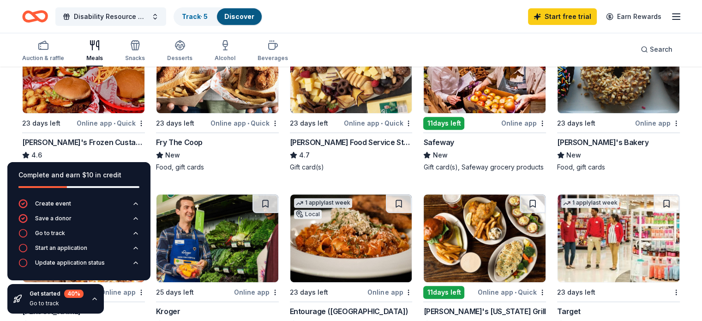
scroll to position [231, 0]
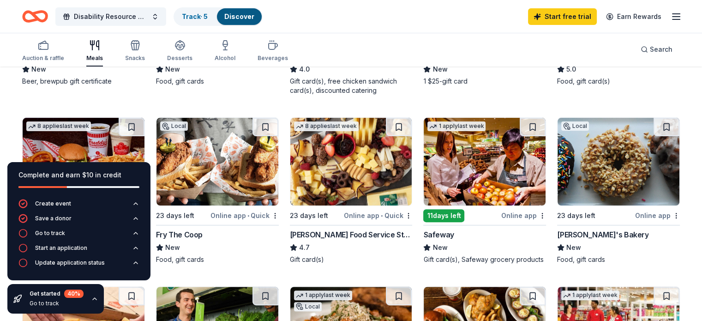
click at [346, 151] on img at bounding box center [351, 162] width 122 height 88
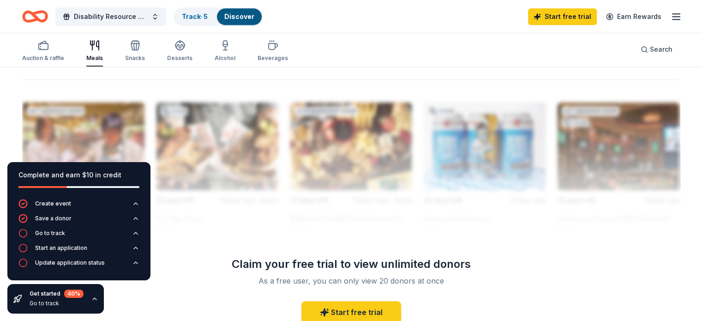
scroll to position [600, 0]
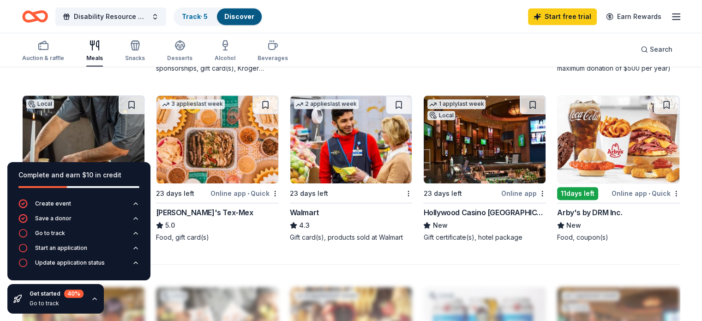
click at [587, 156] on img at bounding box center [619, 140] width 122 height 88
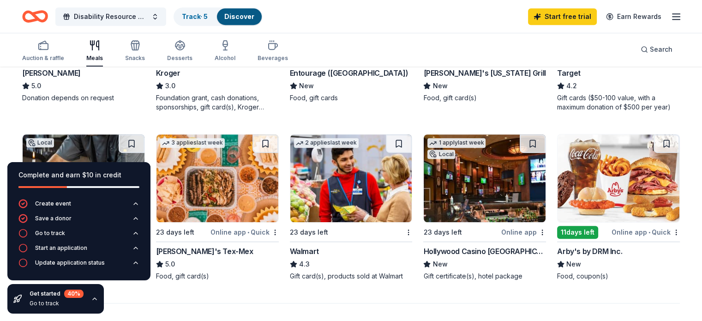
scroll to position [645, 0]
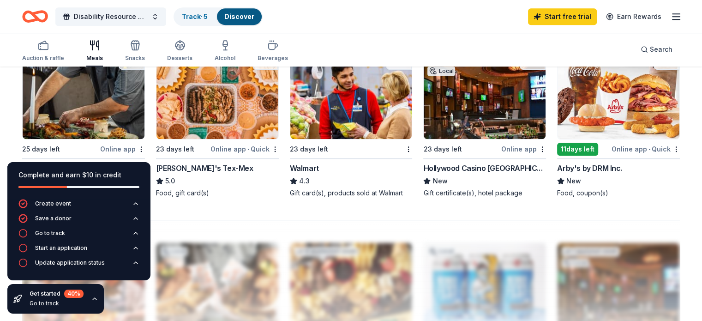
click at [347, 115] on img at bounding box center [351, 95] width 122 height 88
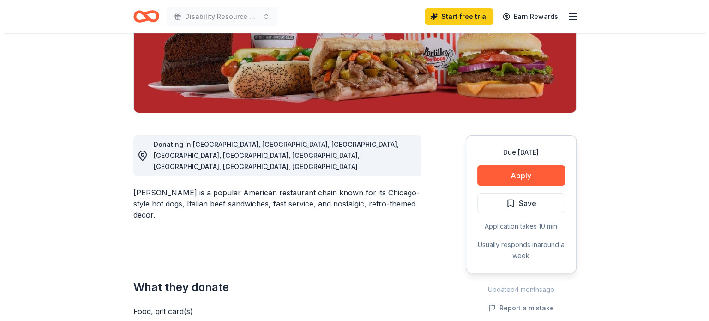
scroll to position [139, 0]
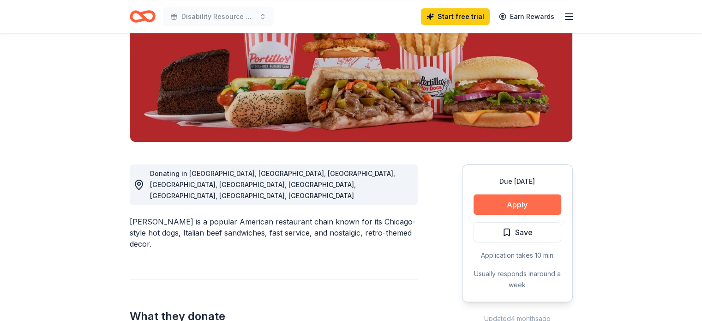
click at [506, 202] on button "Apply" at bounding box center [518, 204] width 88 height 20
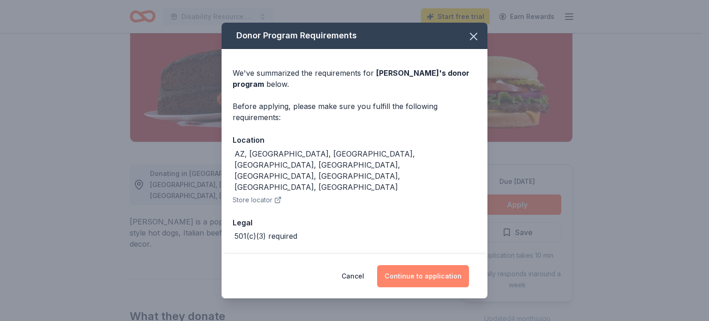
click at [410, 272] on button "Continue to application" at bounding box center [423, 276] width 92 height 22
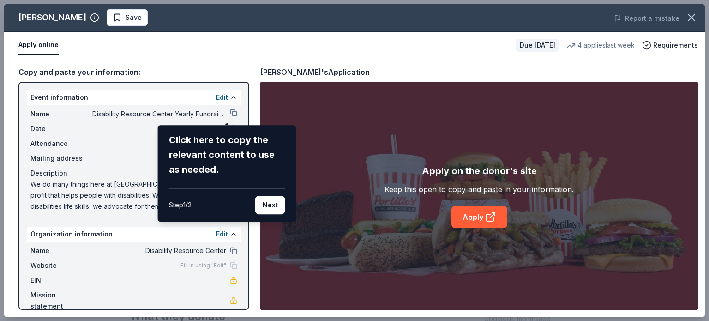
click at [472, 217] on div "Portillo's Save Report a mistake Apply online Due in 39 days 4 applies last wee…" at bounding box center [355, 161] width 702 height 314
click at [470, 217] on div "Portillo's Save Report a mistake Apply online Due in 39 days 4 applies last wee…" at bounding box center [355, 161] width 702 height 314
click at [272, 205] on button "Next" at bounding box center [270, 205] width 30 height 18
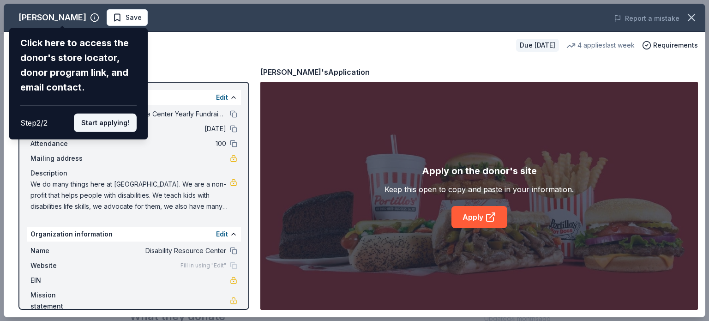
click at [99, 127] on button "Start applying!" at bounding box center [105, 123] width 63 height 18
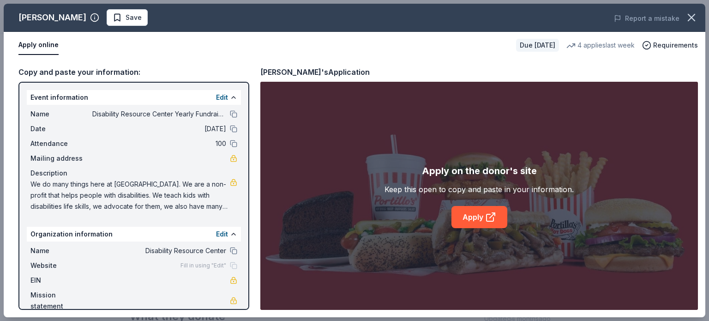
click at [475, 216] on div "Portillo's Save Report a mistake Apply online Due in 39 days 4 applies last wee…" at bounding box center [355, 161] width 702 height 314
click at [145, 192] on div "Portillo's Save Report a mistake Apply online Due in 39 days 4 applies last wee…" at bounding box center [355, 161] width 702 height 314
click at [220, 206] on div "Portillo's Save Report a mistake Apply online Due in 39 days 4 applies last wee…" at bounding box center [355, 161] width 702 height 314
click at [477, 216] on link "Apply" at bounding box center [480, 217] width 56 height 22
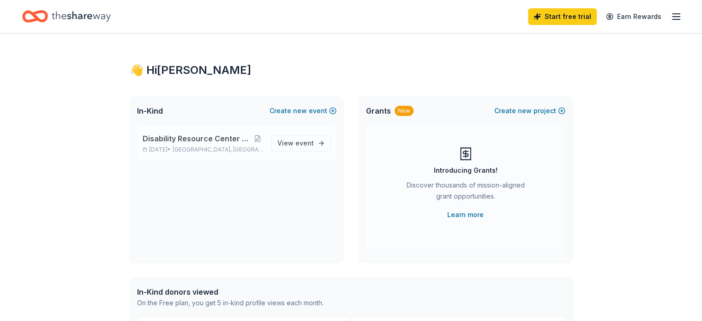
click at [200, 138] on span "Disability Resource Center Yearly Fundraiser" at bounding box center [197, 138] width 109 height 11
click at [302, 142] on span "event" at bounding box center [305, 143] width 18 height 8
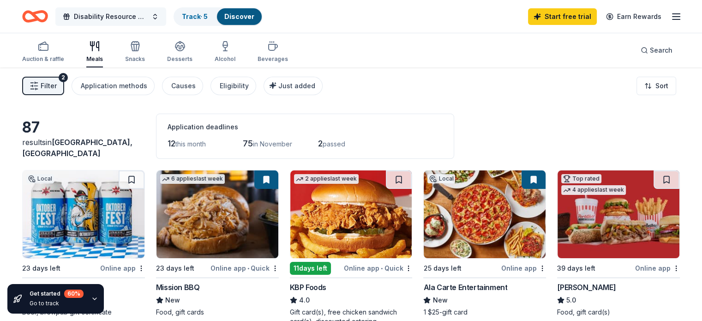
click at [166, 18] on button "Disability Resource Center Yearly Fundraiser" at bounding box center [110, 16] width 111 height 18
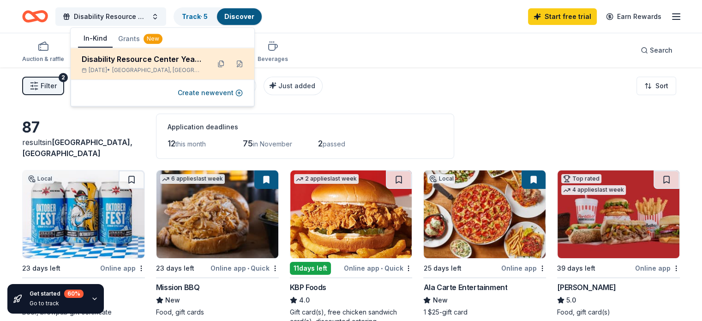
click at [133, 63] on div "Disability Resource Center Yearly Fundraiser" at bounding box center [142, 59] width 121 height 11
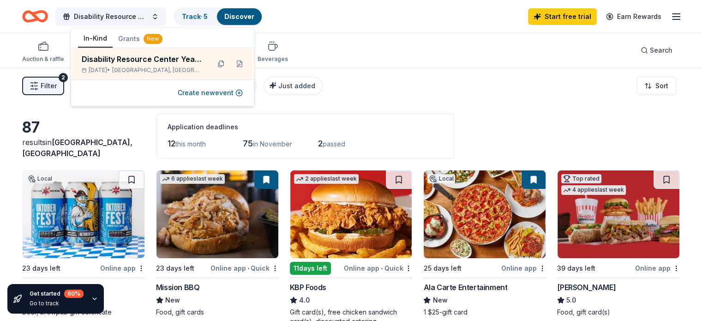
click at [382, 68] on div "Filter 2 Application methods Causes Eligibility Just added Sort" at bounding box center [351, 85] width 702 height 37
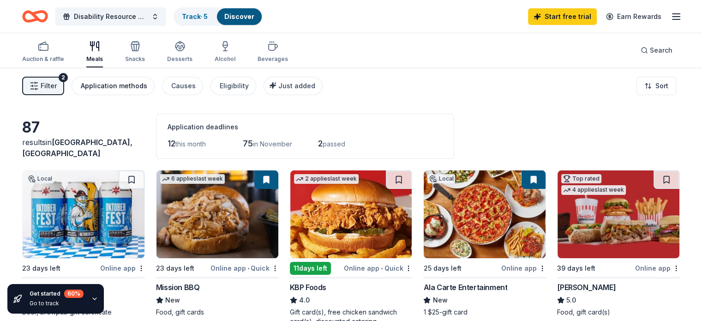
click at [122, 83] on div "Application methods" at bounding box center [114, 85] width 67 height 11
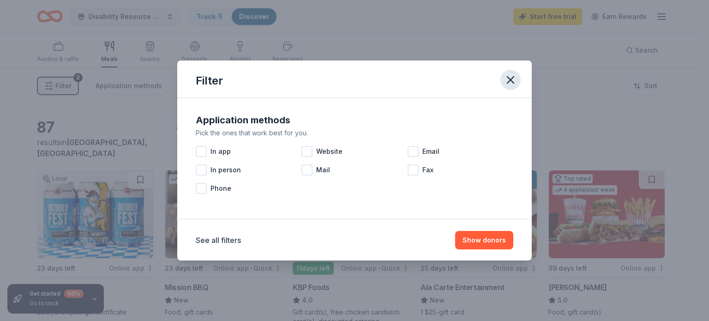
click at [506, 81] on icon "button" at bounding box center [510, 79] width 13 height 13
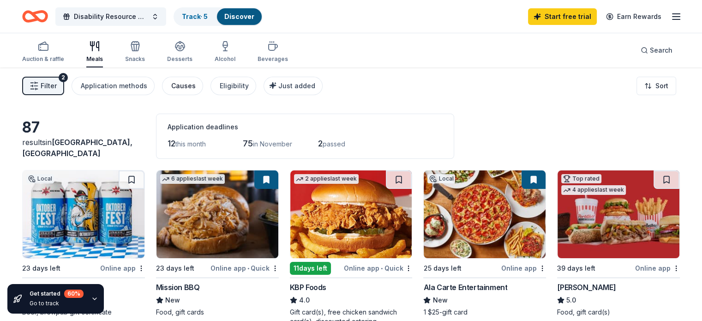
click at [193, 84] on div "Causes" at bounding box center [183, 85] width 24 height 11
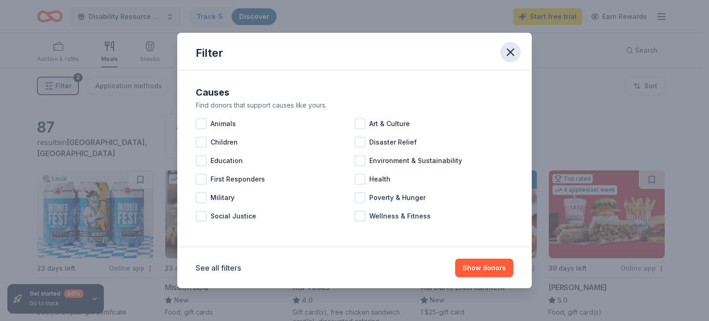
click at [515, 53] on icon "button" at bounding box center [510, 52] width 13 height 13
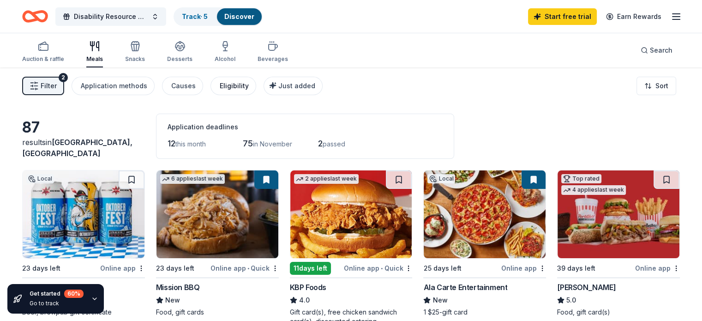
click at [249, 87] on div "Eligibility" at bounding box center [234, 85] width 29 height 11
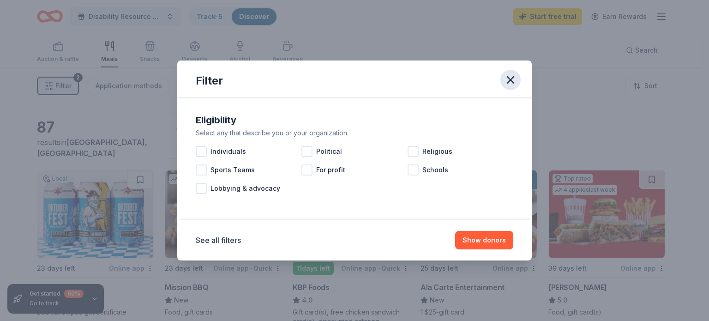
click at [514, 82] on icon "button" at bounding box center [510, 79] width 13 height 13
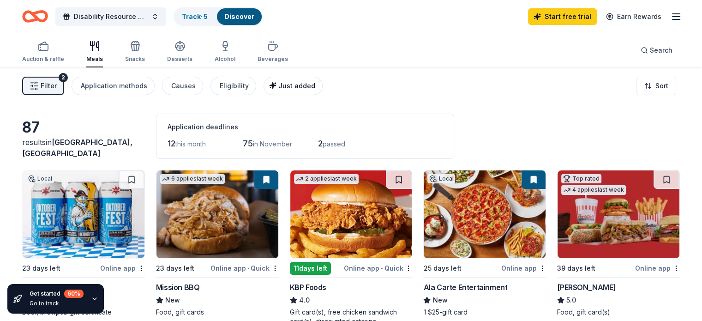
click at [315, 85] on span "Just added" at bounding box center [296, 86] width 37 height 8
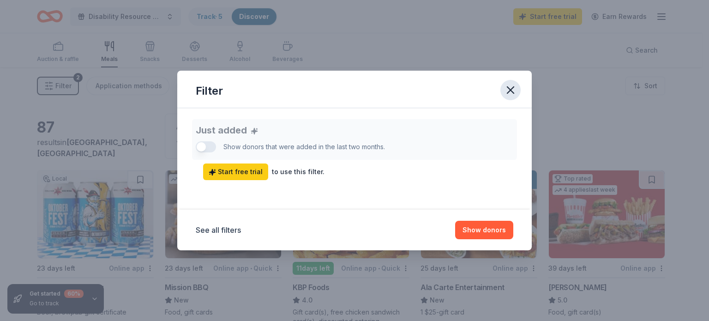
click at [514, 90] on icon "button" at bounding box center [510, 90] width 13 height 13
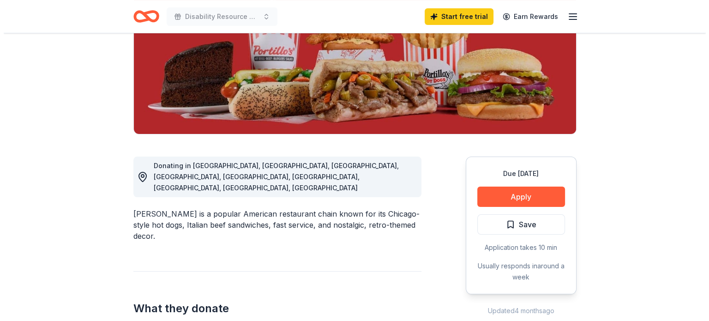
scroll to position [231, 0]
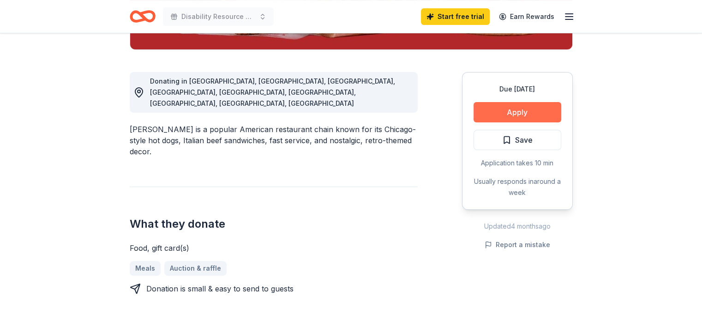
click at [528, 109] on button "Apply" at bounding box center [518, 112] width 88 height 20
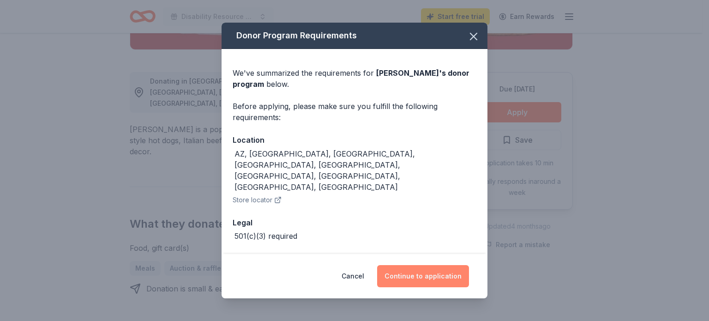
click at [423, 273] on button "Continue to application" at bounding box center [423, 276] width 92 height 22
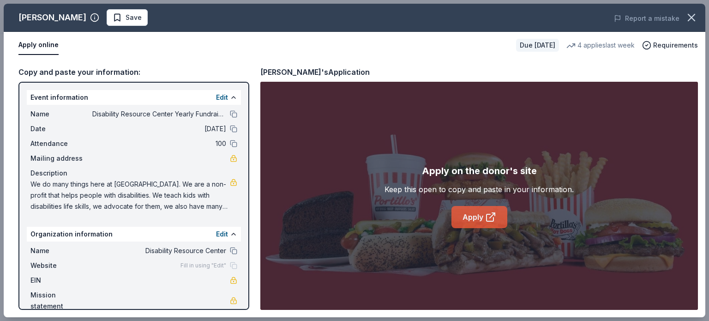
click at [482, 215] on link "Apply" at bounding box center [480, 217] width 56 height 22
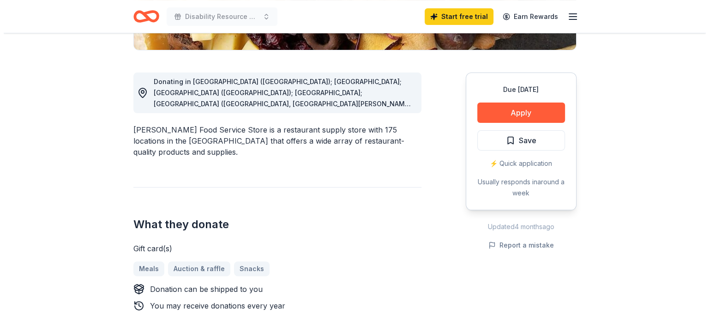
scroll to position [231, 0]
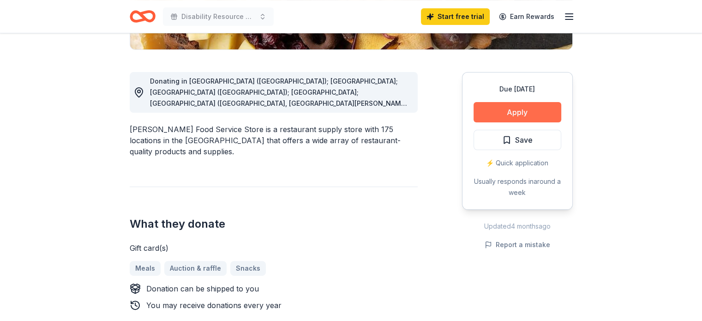
click at [513, 109] on button "Apply" at bounding box center [518, 112] width 88 height 20
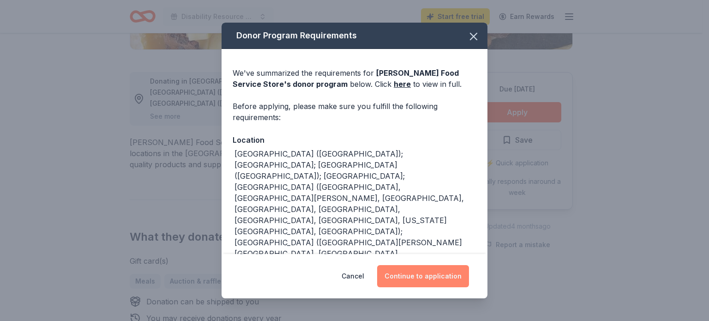
click at [403, 275] on button "Continue to application" at bounding box center [423, 276] width 92 height 22
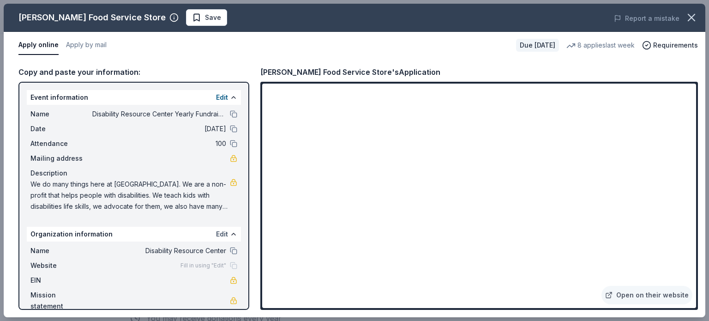
click at [220, 232] on button "Edit" at bounding box center [222, 234] width 12 height 11
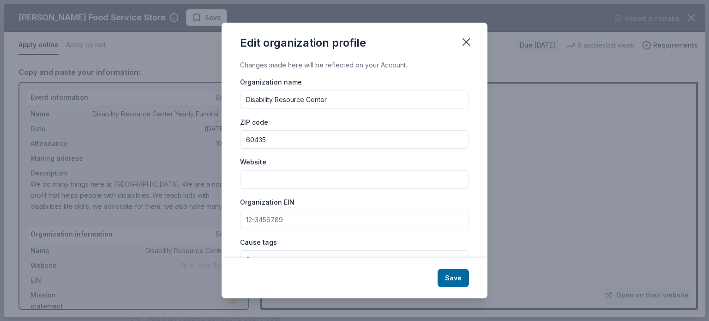
click at [345, 100] on input "Disability Resource Center" at bounding box center [354, 100] width 229 height 18
type input "D"
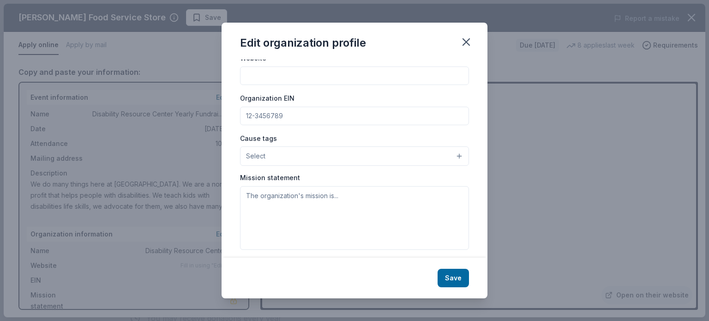
scroll to position [110, 0]
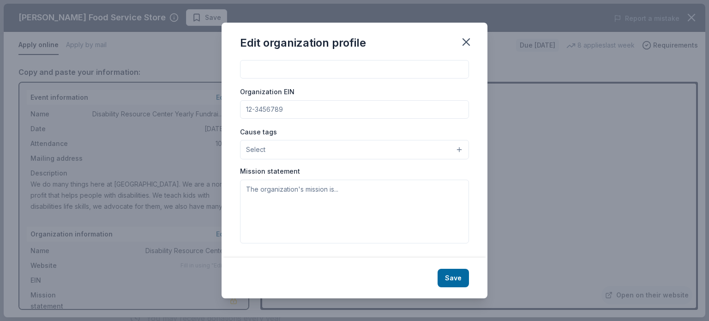
click at [288, 150] on button "Select" at bounding box center [354, 149] width 229 height 19
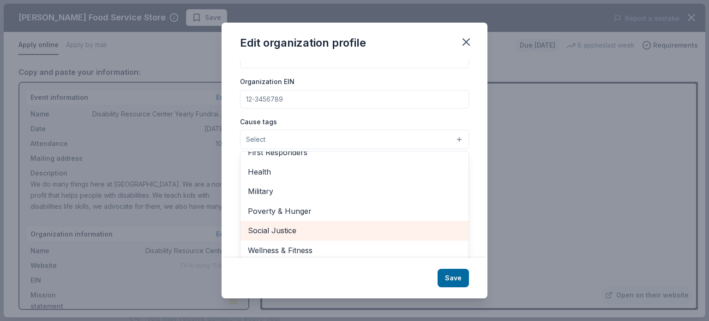
scroll to position [125, 0]
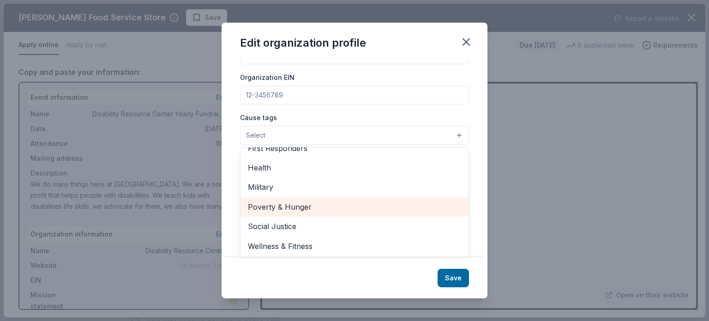
click at [279, 204] on span "Poverty & Hunger" at bounding box center [354, 207] width 213 height 12
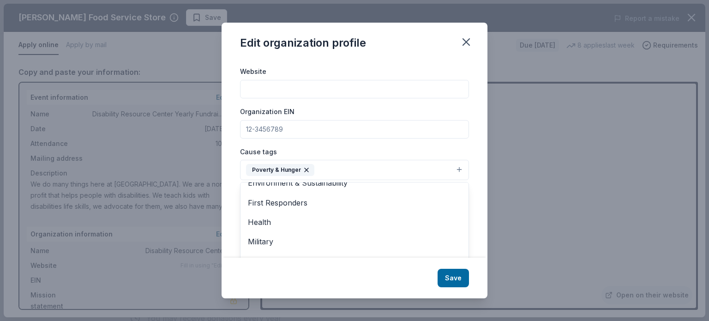
scroll to position [32, 0]
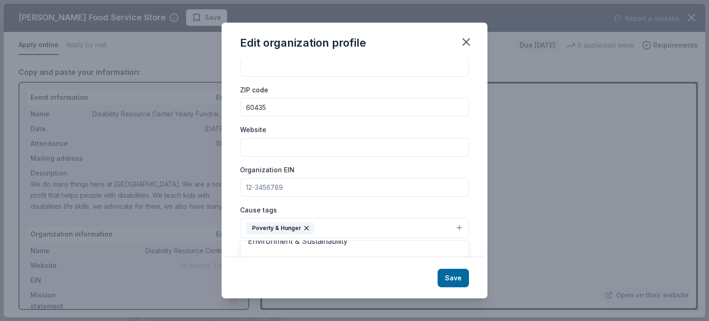
click at [303, 225] on icon "button" at bounding box center [306, 227] width 7 height 7
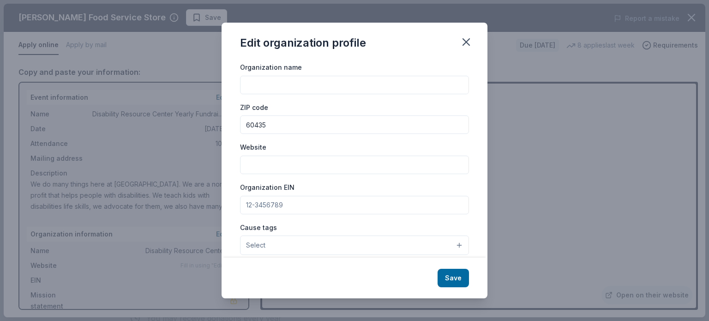
scroll to position [0, 0]
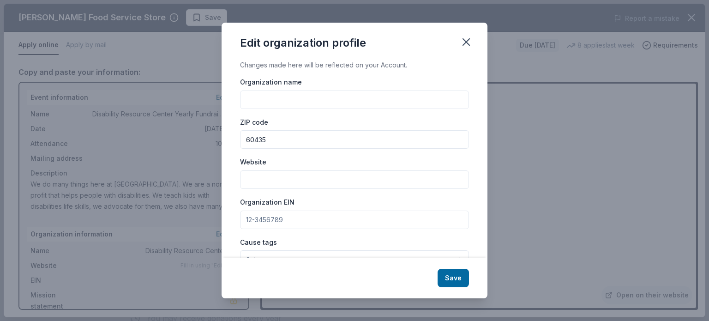
click at [262, 96] on input "Organization name" at bounding box center [354, 100] width 229 height 18
type input "Will-Grundy Center for Independent Living (Disability Resource Center)"
click at [268, 175] on input "Website" at bounding box center [354, 179] width 229 height 18
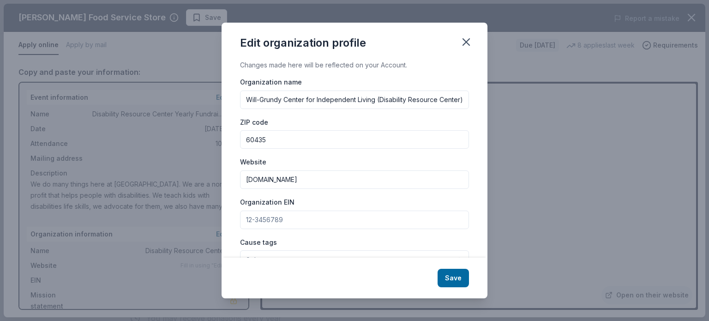
type input "[DOMAIN_NAME]"
click at [270, 222] on input "Organization EIN" at bounding box center [354, 220] width 229 height 18
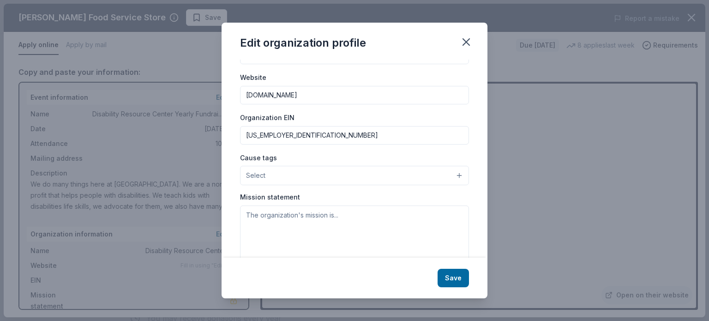
scroll to position [92, 0]
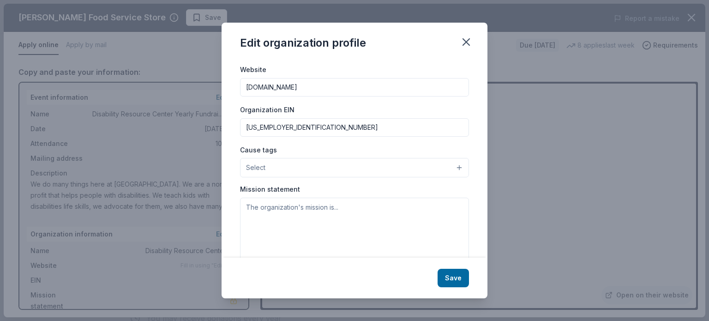
type input "[US_EMPLOYER_IDENTIFICATION_NUMBER]"
click at [438, 168] on button "Select" at bounding box center [354, 167] width 229 height 19
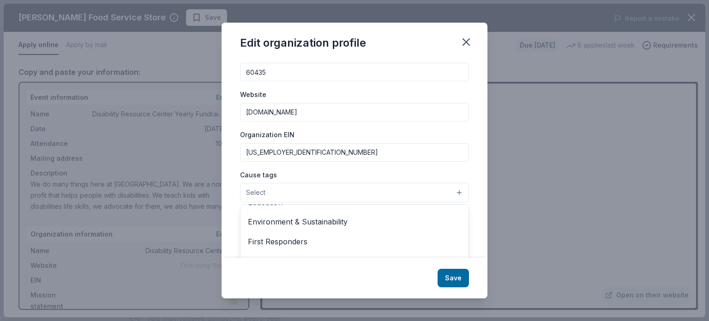
scroll to position [46, 0]
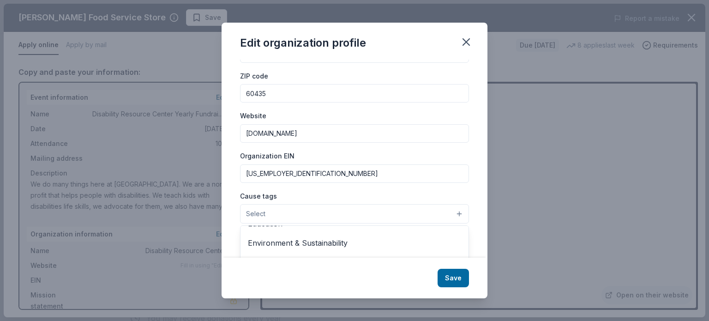
click at [272, 211] on button "Select" at bounding box center [354, 213] width 229 height 19
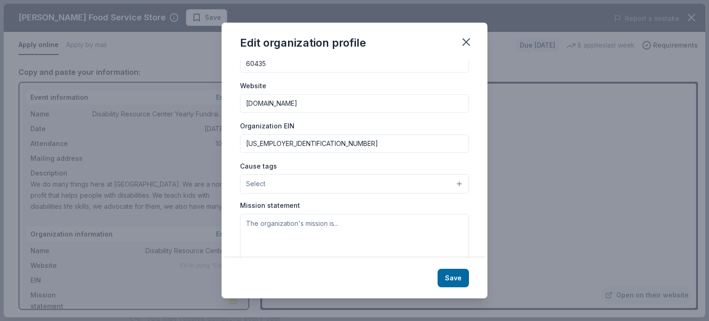
scroll to position [110, 0]
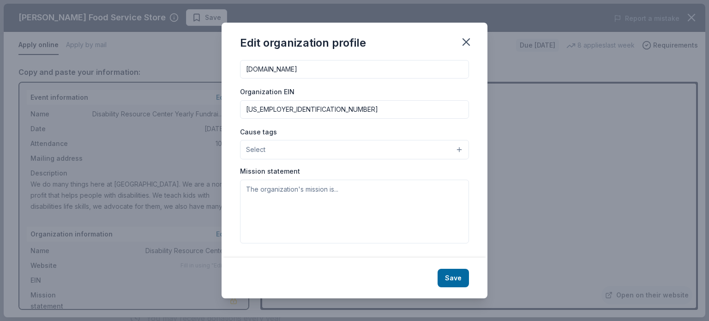
click at [453, 150] on button "Select" at bounding box center [354, 149] width 229 height 19
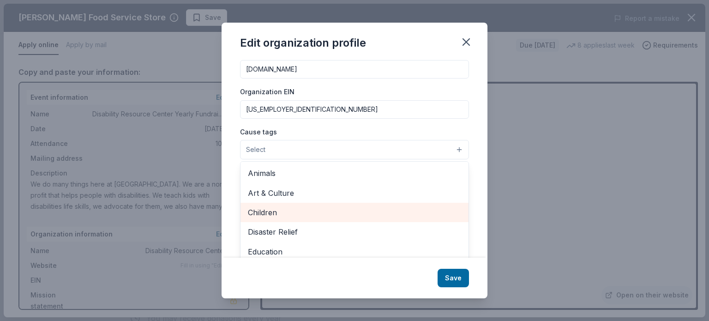
click at [271, 208] on span "Children" at bounding box center [354, 212] width 213 height 12
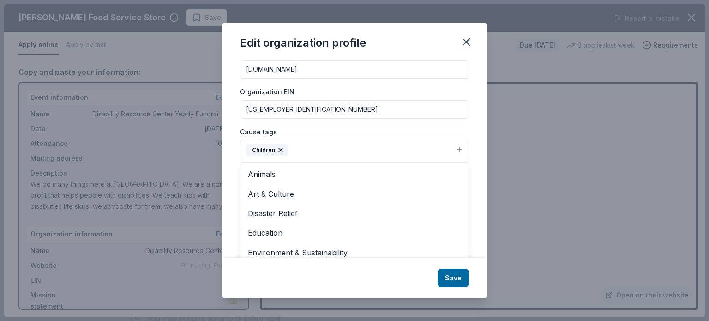
click at [297, 145] on button "Children" at bounding box center [354, 150] width 229 height 20
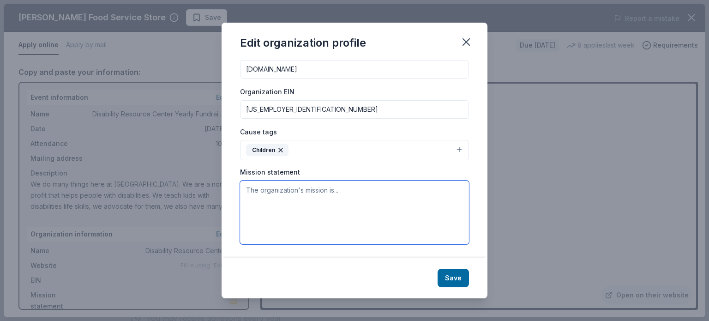
click at [367, 192] on textarea at bounding box center [354, 213] width 229 height 64
click at [448, 147] on button "Children" at bounding box center [354, 150] width 229 height 20
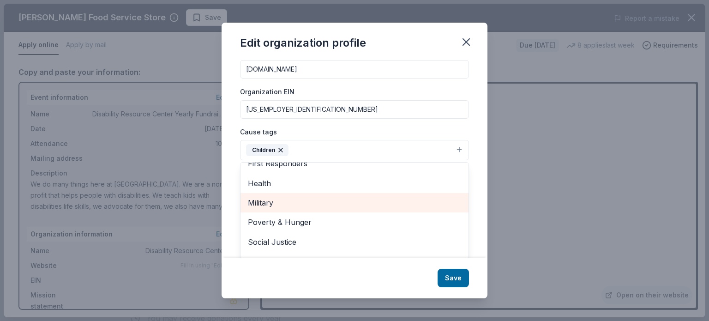
scroll to position [109, 0]
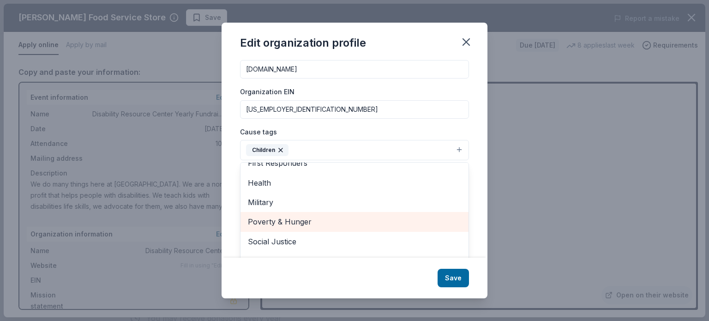
click at [306, 221] on span "Poverty & Hunger" at bounding box center [354, 222] width 213 height 12
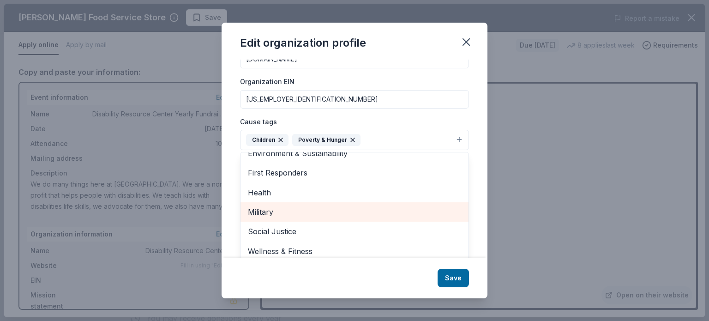
scroll to position [126, 0]
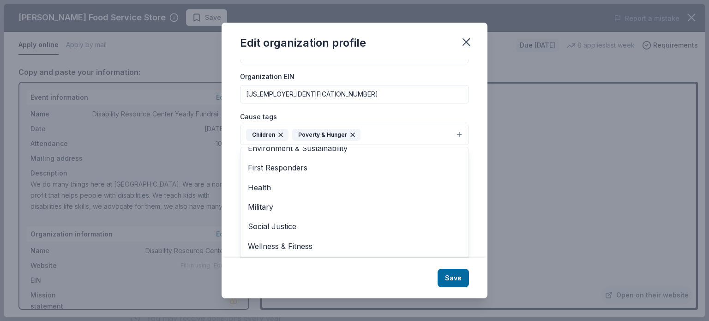
click at [479, 191] on div "Changes made here will be reflected on your Account. Organization name Will-Gru…" at bounding box center [355, 159] width 266 height 198
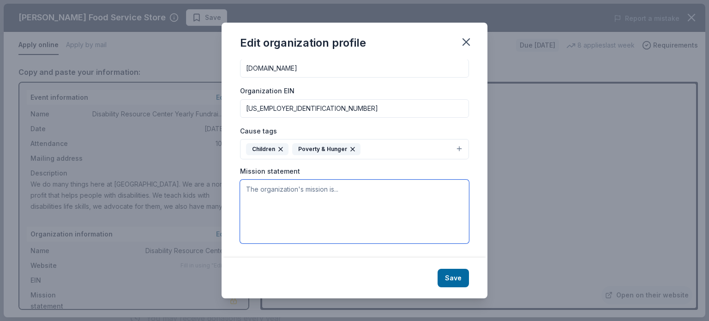
click at [273, 199] on textarea at bounding box center [354, 212] width 229 height 64
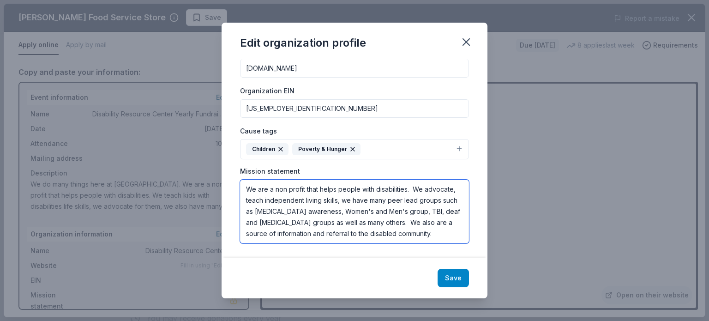
type textarea "We are a non profit that helps people with disabilities. We advocate, teach ind…"
click at [456, 276] on button "Save" at bounding box center [453, 278] width 31 height 18
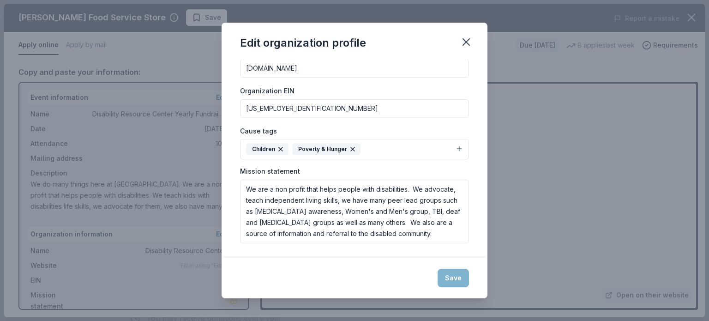
drag, startPoint x: 418, startPoint y: 277, endPoint x: 425, endPoint y: 276, distance: 7.4
click at [418, 277] on div "Save" at bounding box center [355, 278] width 266 height 41
click at [454, 280] on div "Save" at bounding box center [355, 278] width 266 height 41
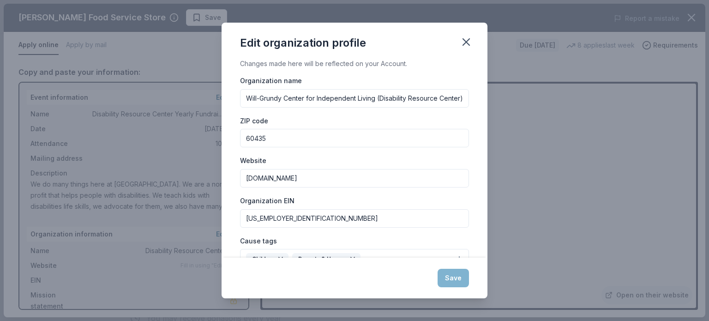
scroll to position [0, 0]
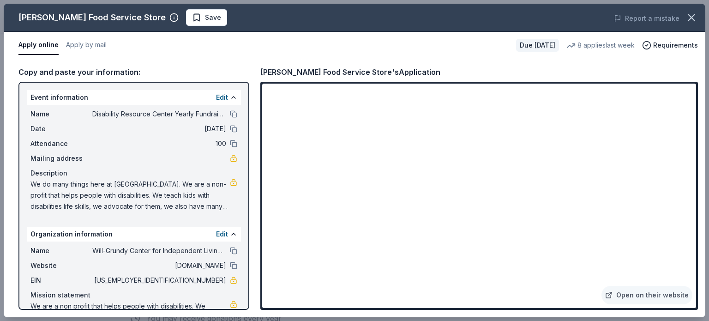
click at [223, 229] on div "Edit" at bounding box center [226, 234] width 21 height 11
click at [222, 232] on div "Edit" at bounding box center [226, 234] width 21 height 11
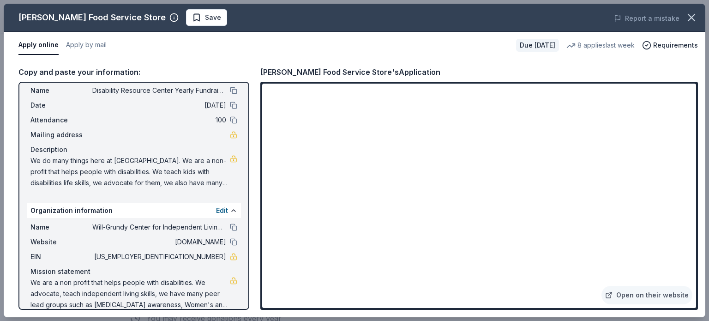
scroll to position [35, 0]
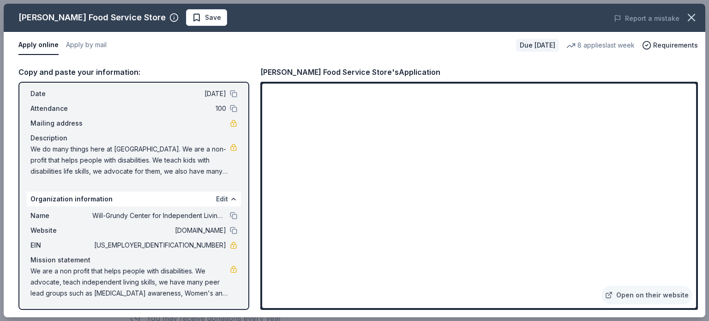
drag, startPoint x: 224, startPoint y: 194, endPoint x: 219, endPoint y: 198, distance: 5.9
click at [222, 195] on div "Edit" at bounding box center [226, 199] width 21 height 11
click at [218, 199] on button "Edit" at bounding box center [222, 199] width 12 height 11
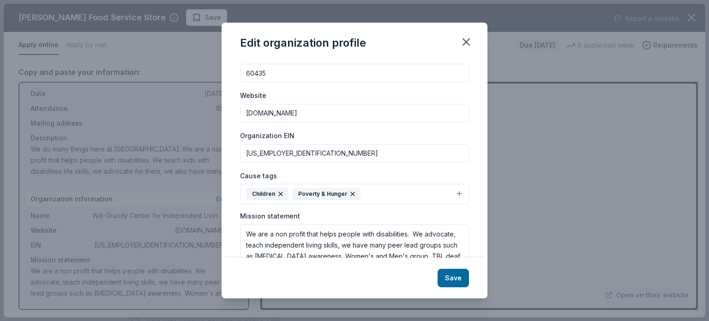
scroll to position [111, 0]
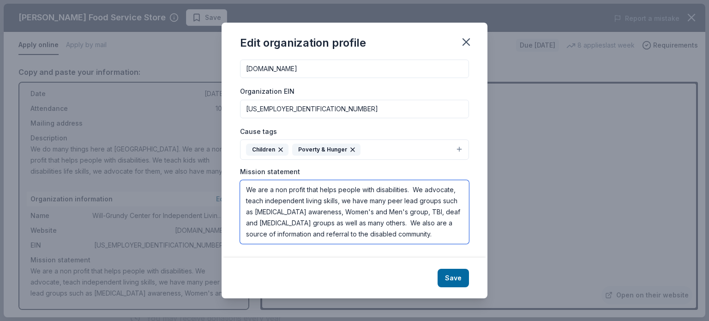
click at [405, 236] on textarea "We are a non profit that helps people with disabilities. We advocate, teach ind…" at bounding box center [354, 212] width 229 height 64
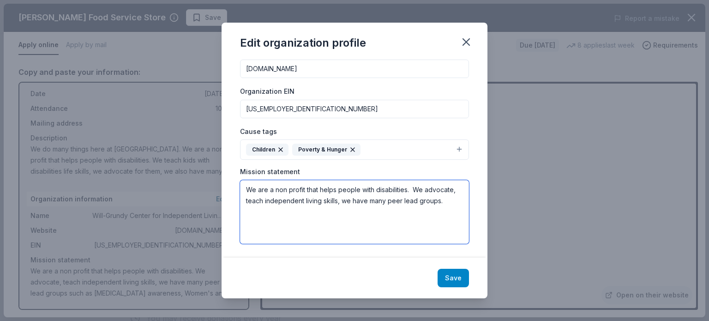
type textarea "We are a non profit that helps people with disabilities. We advocate, teach ind…"
click at [453, 277] on button "Save" at bounding box center [453, 278] width 31 height 18
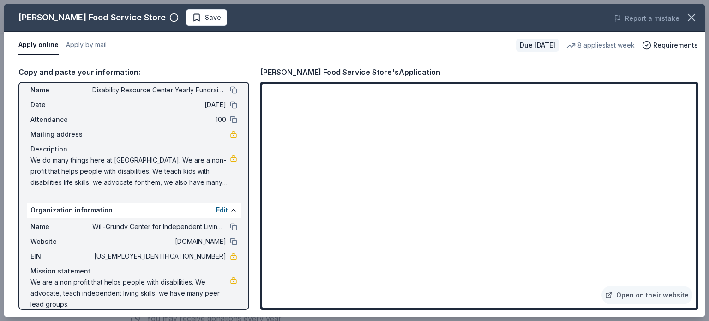
scroll to position [35, 0]
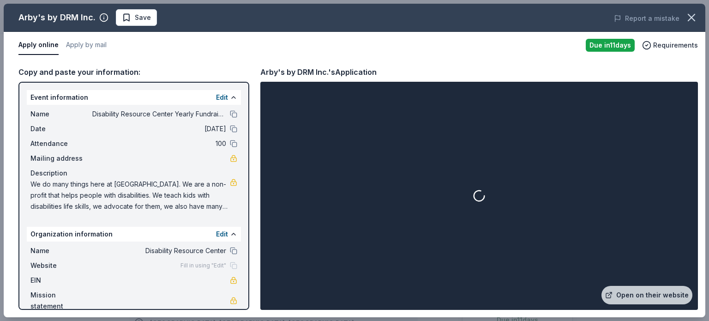
scroll to position [231, 0]
click at [221, 230] on div "Edit" at bounding box center [226, 234] width 21 height 11
click at [218, 234] on button "Edit" at bounding box center [222, 234] width 12 height 11
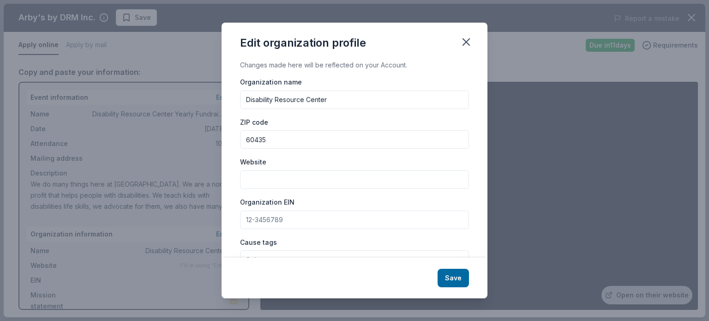
click at [338, 97] on input "Disability Resource Center" at bounding box center [354, 100] width 229 height 18
type input "D"
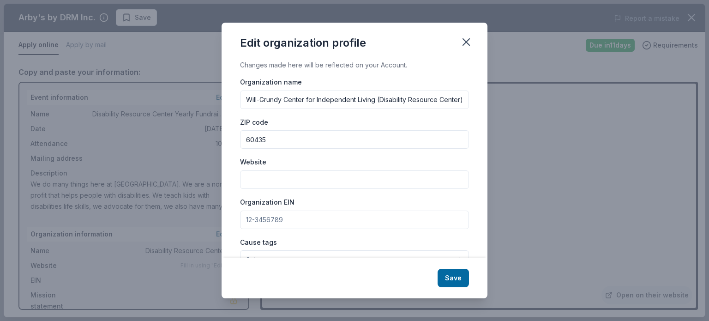
scroll to position [0, 6]
type input "Will-Grundy Center for Independent Living (Disability Resource Center)"
click at [257, 185] on input "Website" at bounding box center [354, 179] width 229 height 18
type input "[DOMAIN_NAME]"
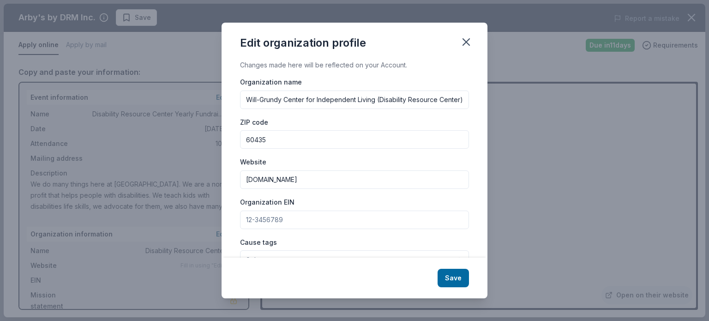
click at [287, 222] on input "Organization EIN" at bounding box center [354, 220] width 229 height 18
click at [467, 37] on icon "button" at bounding box center [466, 42] width 13 height 13
